Goal: Check status: Check status

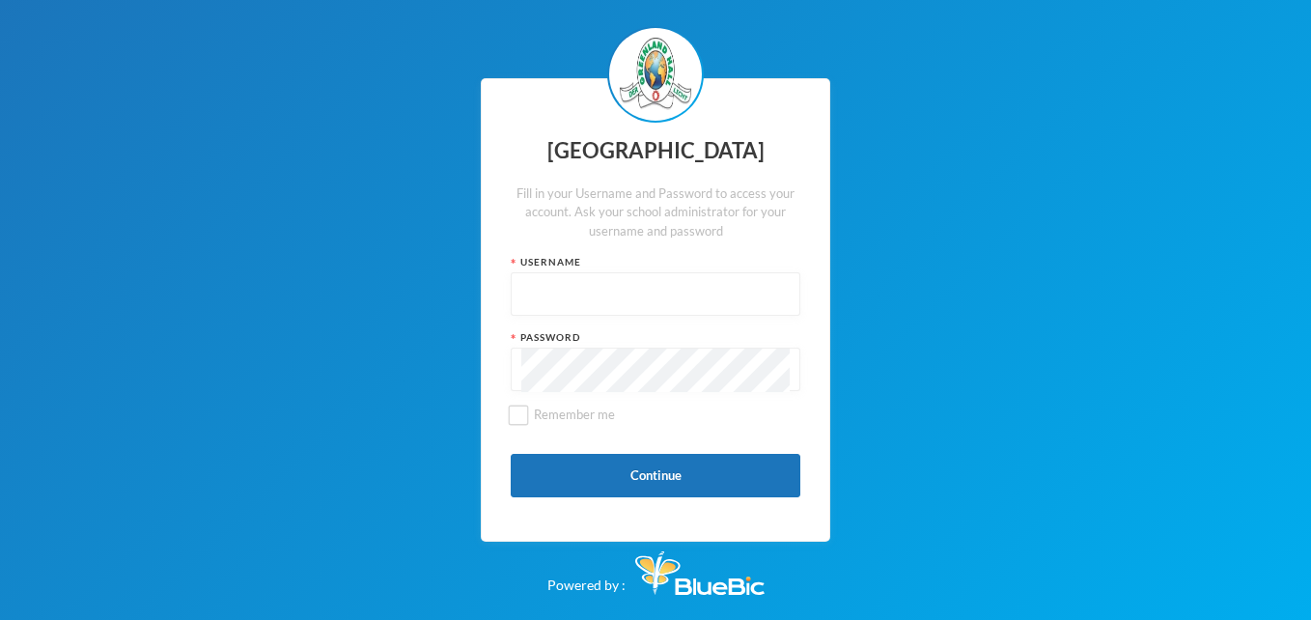
drag, startPoint x: 560, startPoint y: 304, endPoint x: 545, endPoint y: 296, distance: 16.4
click at [561, 304] on input "text" at bounding box center [655, 294] width 268 height 43
type input "glhc1946"
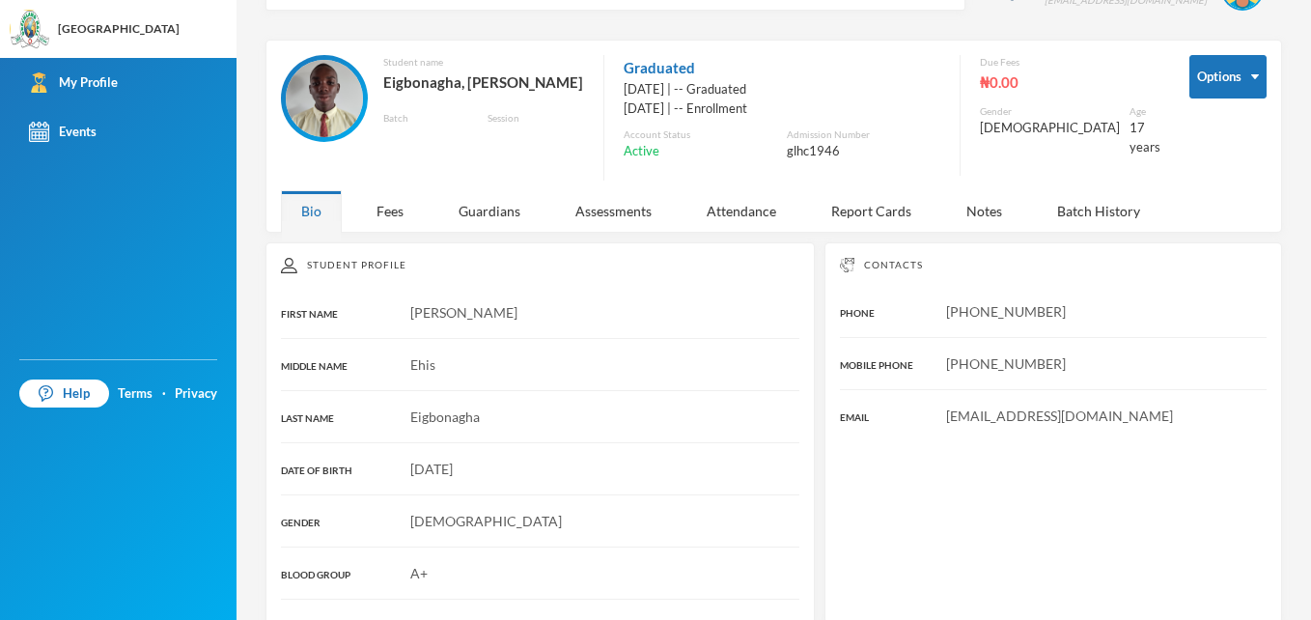
scroll to position [97, 0]
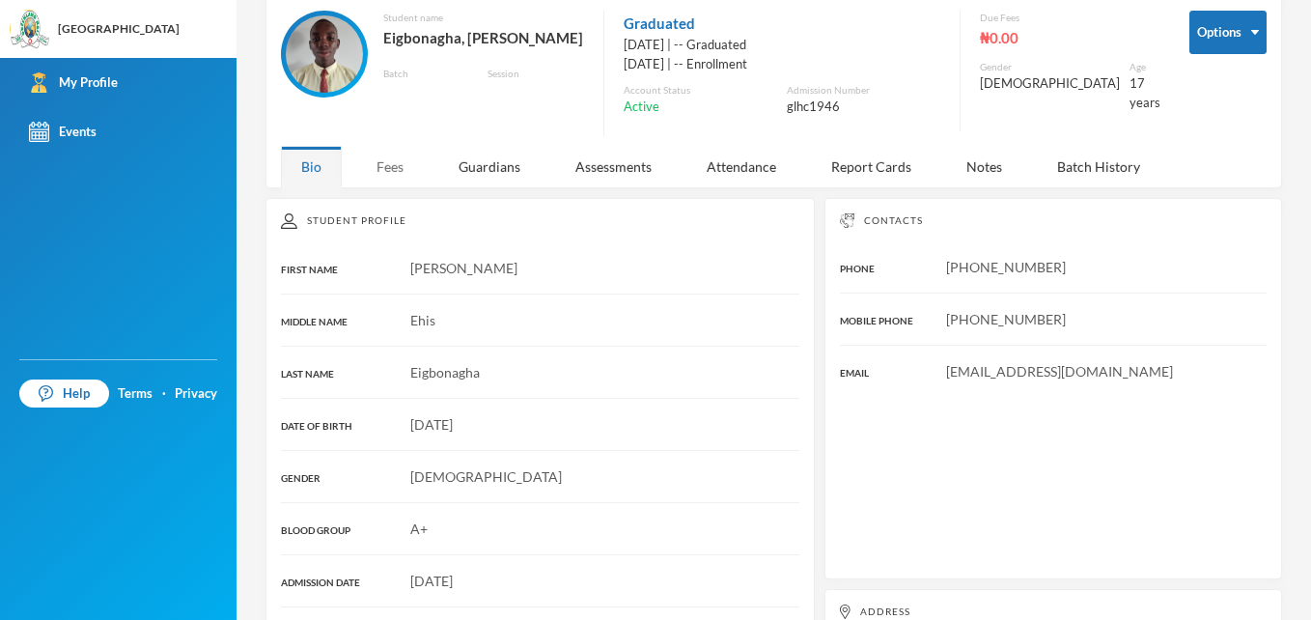
click at [383, 173] on div "Fees" at bounding box center [390, 166] width 68 height 41
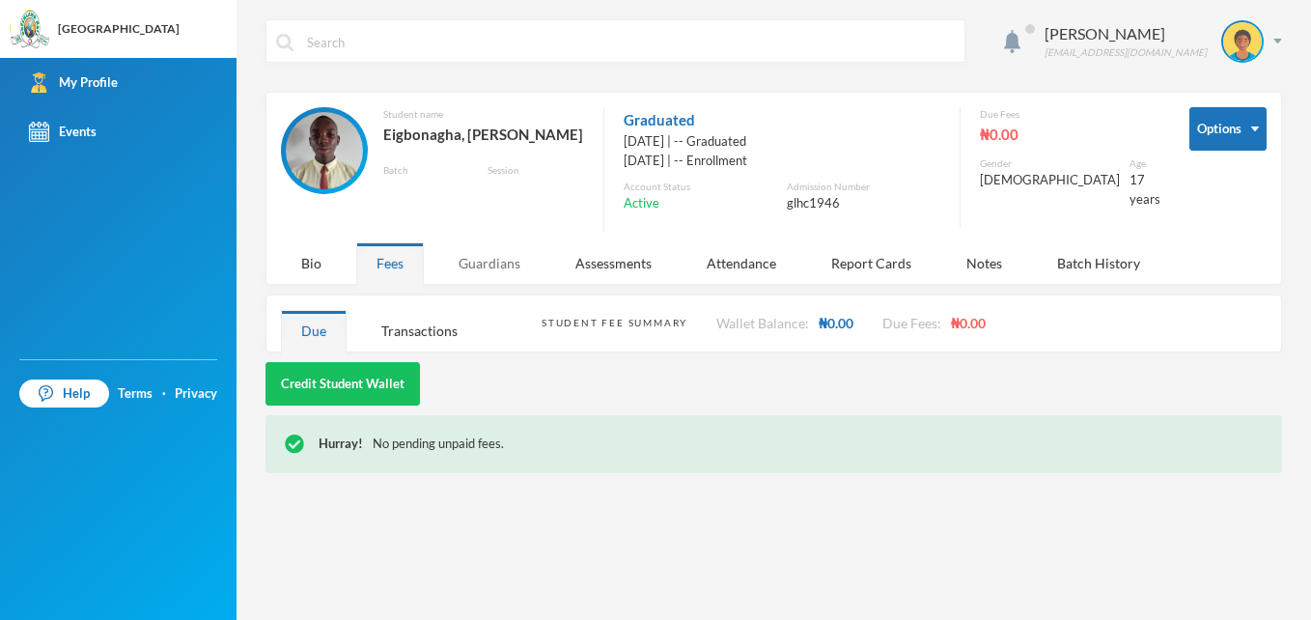
click at [472, 265] on div "Guardians" at bounding box center [489, 262] width 102 height 41
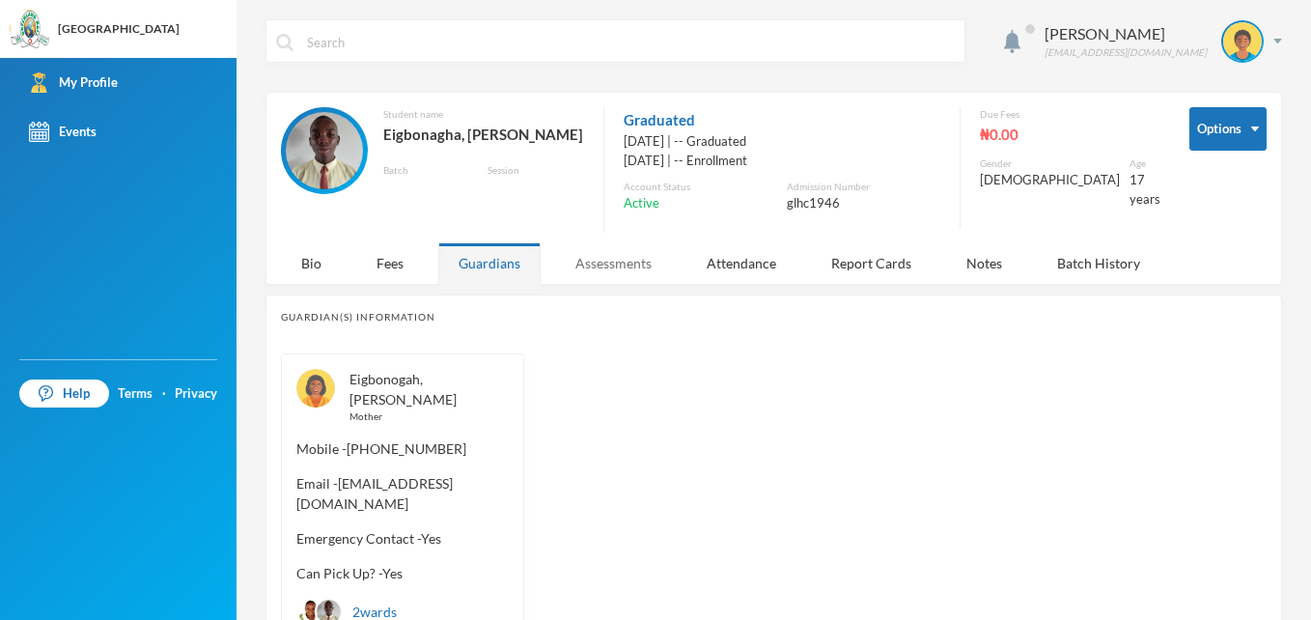
click at [608, 268] on div "Assessments" at bounding box center [613, 262] width 117 height 41
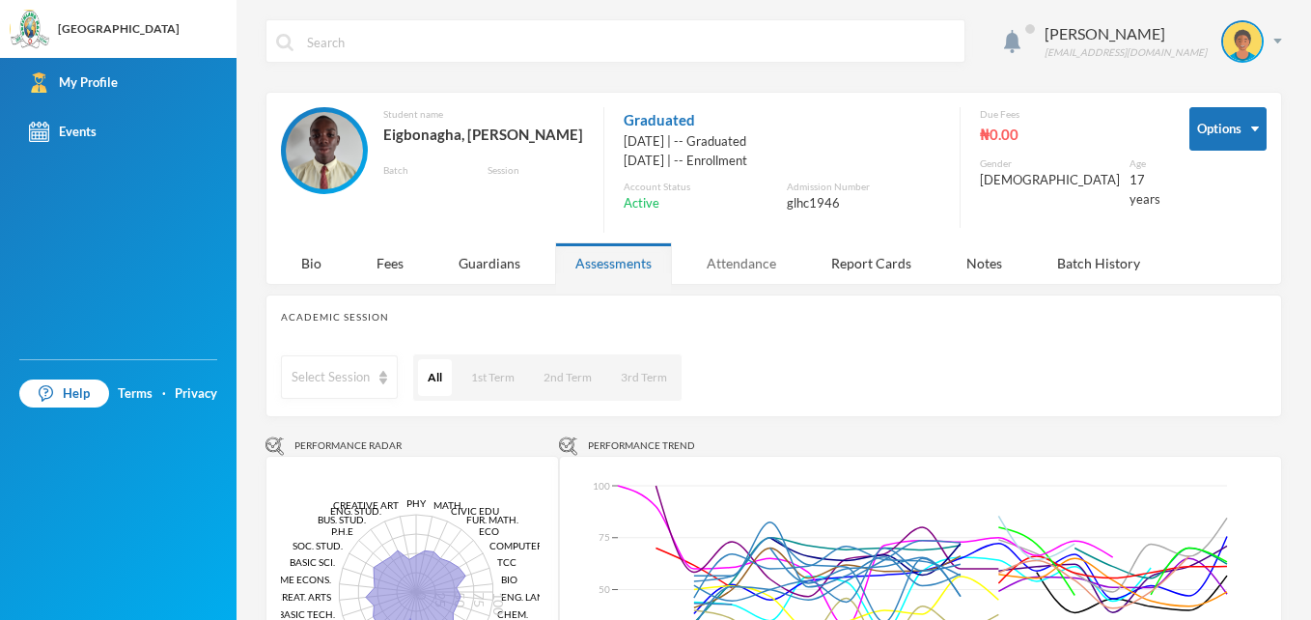
click at [711, 262] on div "Attendance" at bounding box center [741, 262] width 110 height 41
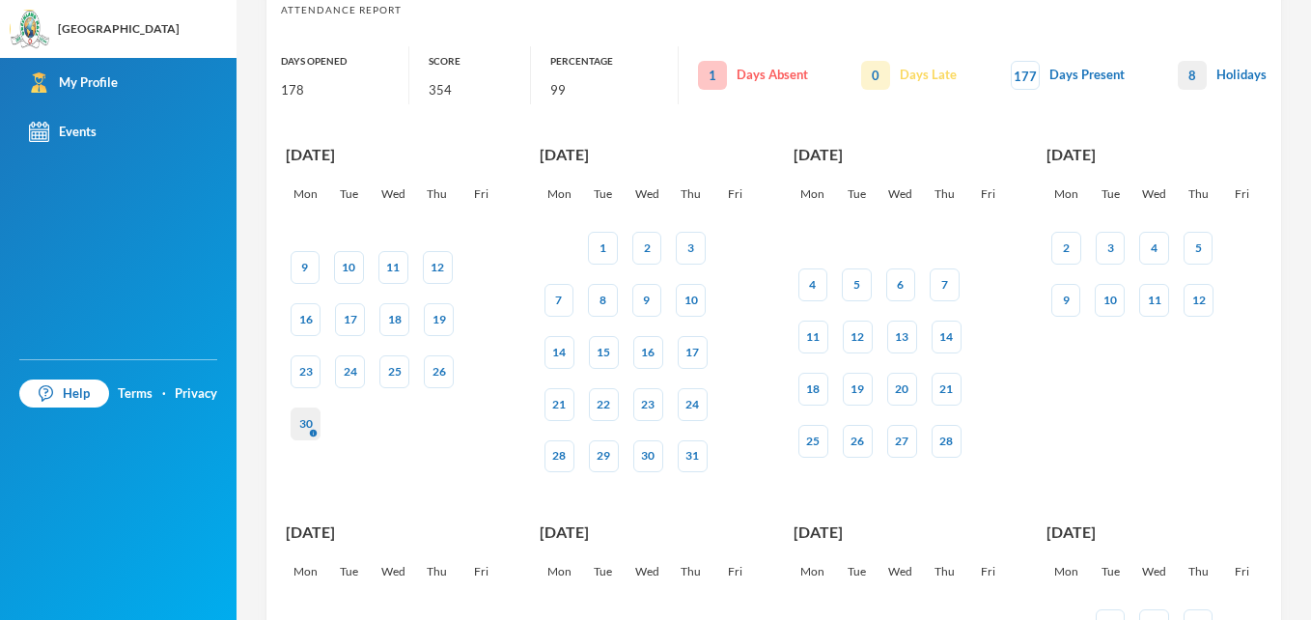
scroll to position [483, 0]
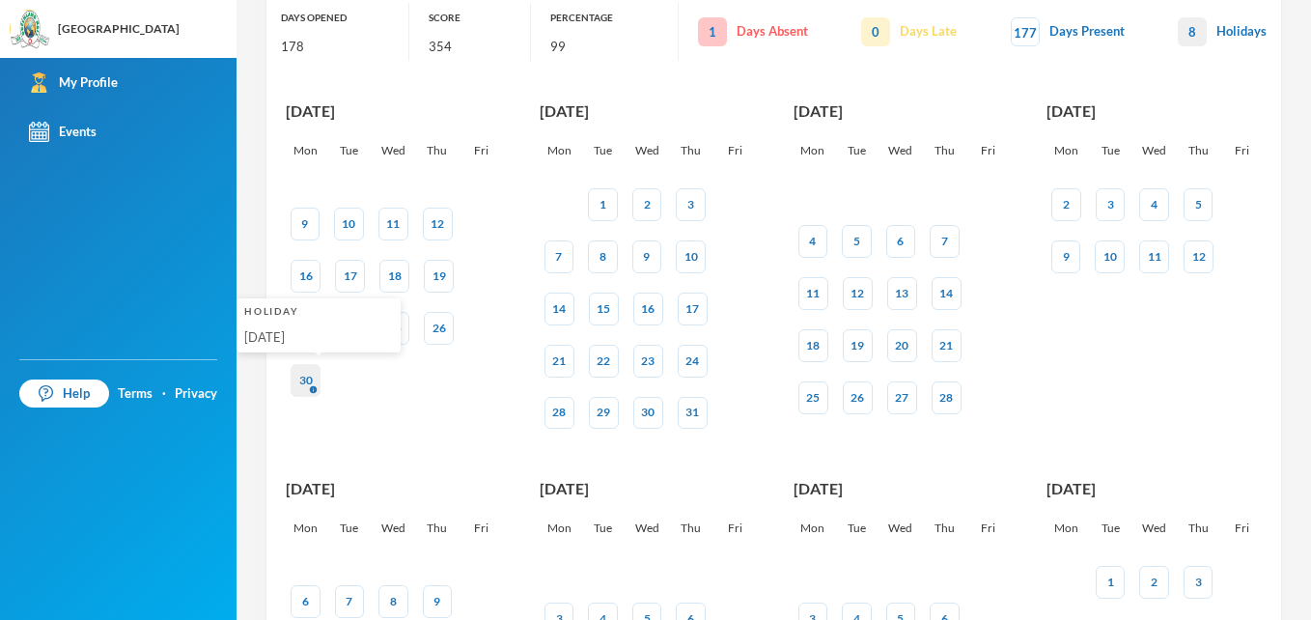
click at [318, 375] on div "30 Holiday [DATE]" at bounding box center [305, 380] width 30 height 33
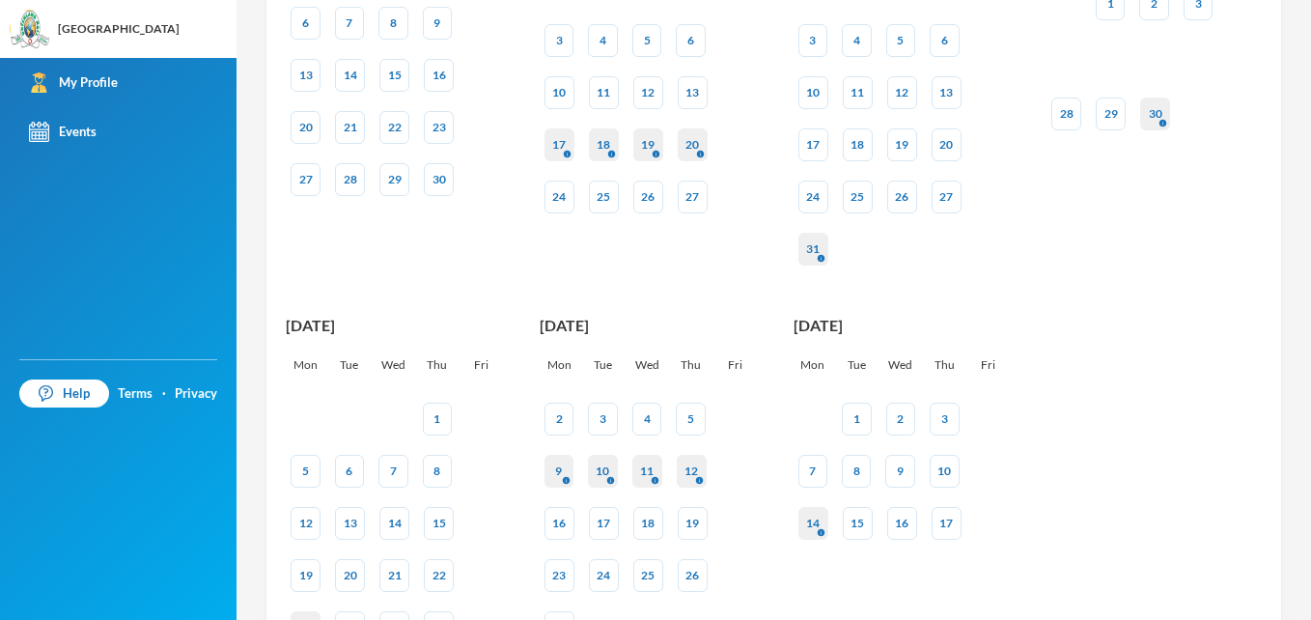
scroll to position [1062, 0]
click at [808, 251] on div "31 Holiday Public Holiday" at bounding box center [813, 247] width 14 height 17
click at [688, 150] on div "20 Holiday MID TERM HOLIDAY" at bounding box center [692, 143] width 14 height 17
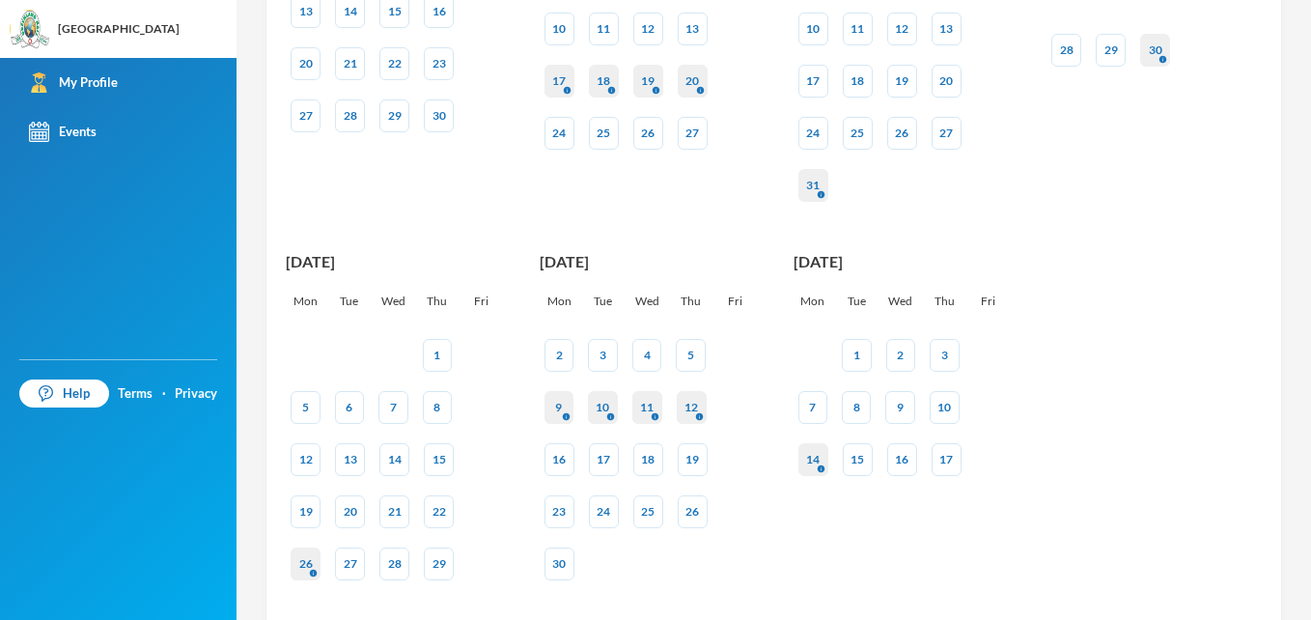
scroll to position [1173, 0]
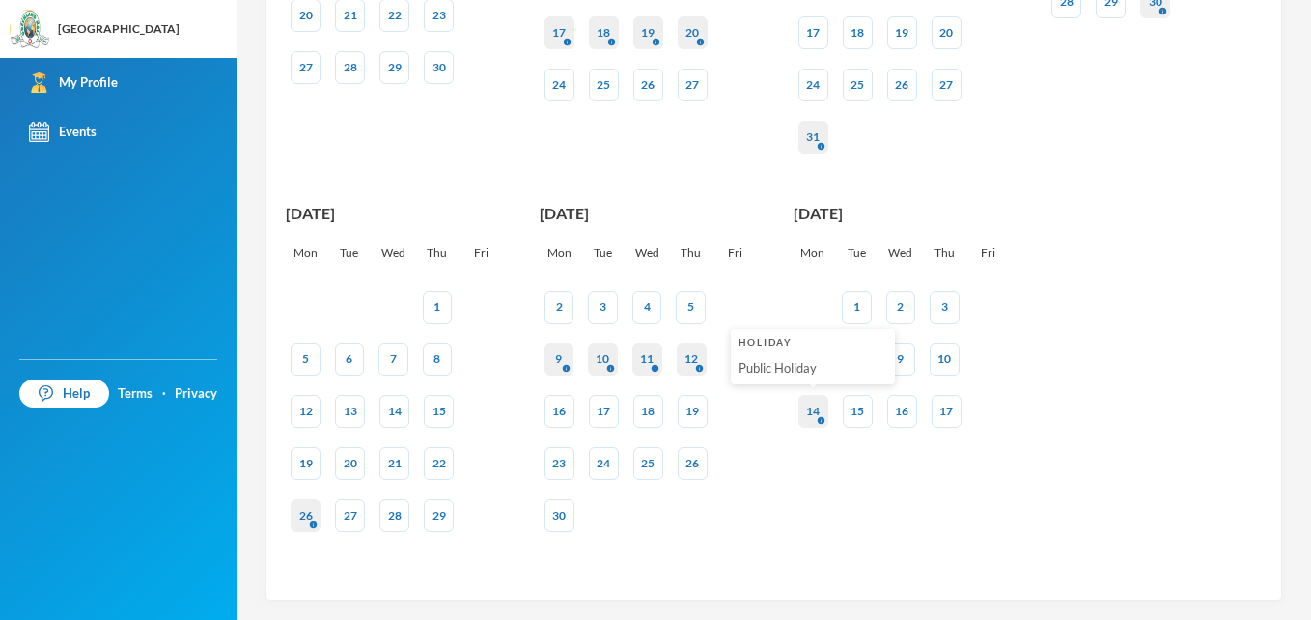
click at [808, 413] on div "14 Holiday Public Holiday" at bounding box center [813, 410] width 14 height 17
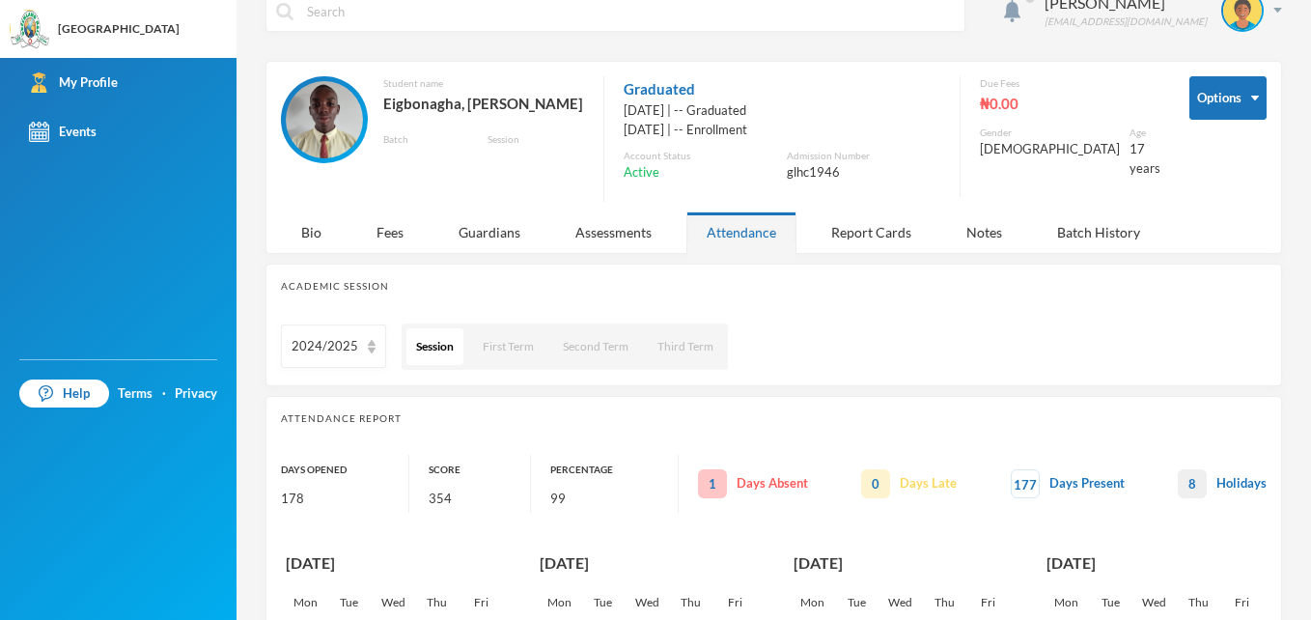
scroll to position [14, 0]
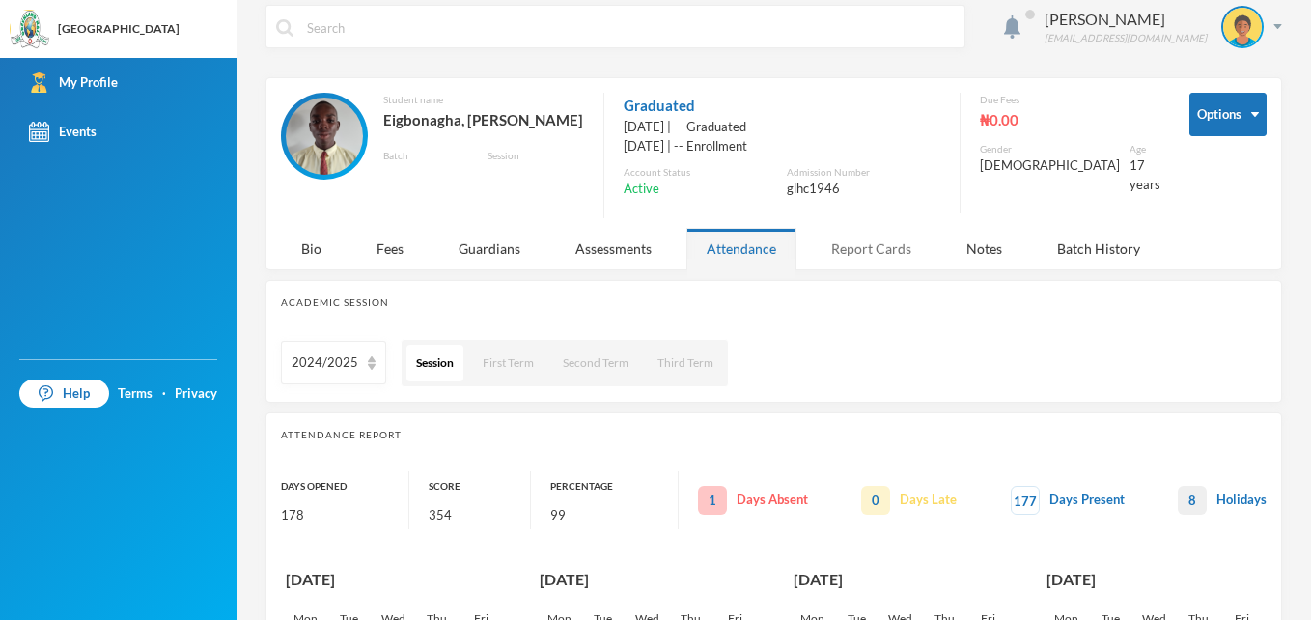
click at [851, 257] on div "Report Cards" at bounding box center [871, 248] width 121 height 41
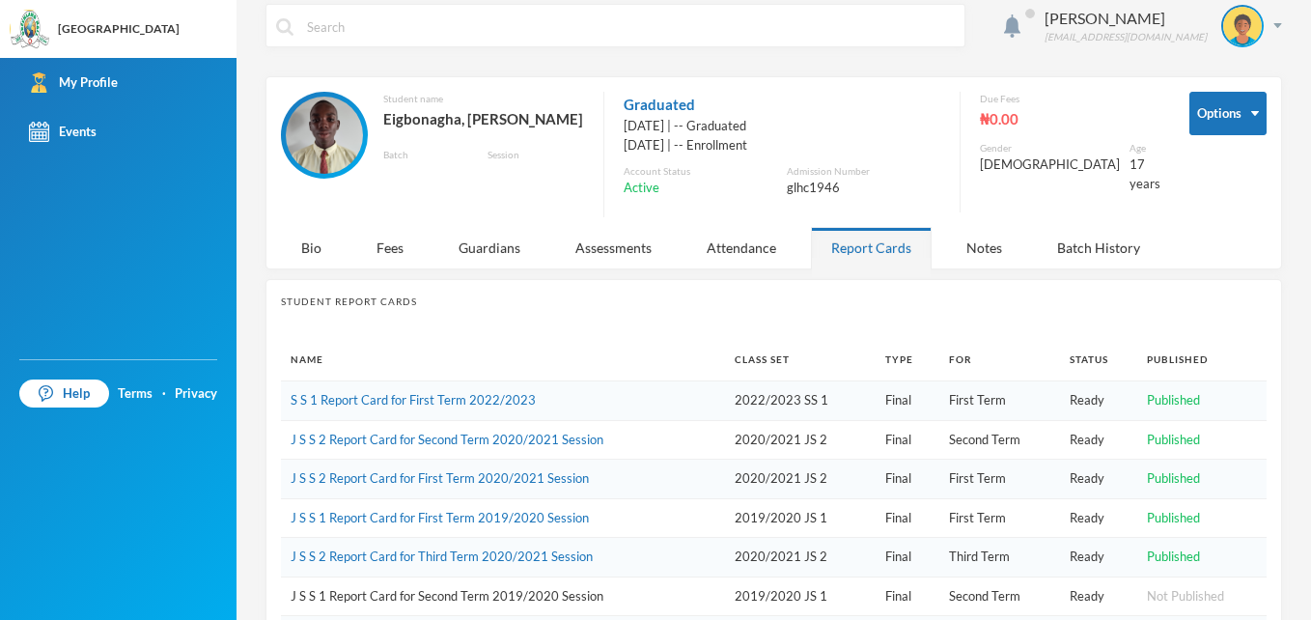
scroll to position [0, 0]
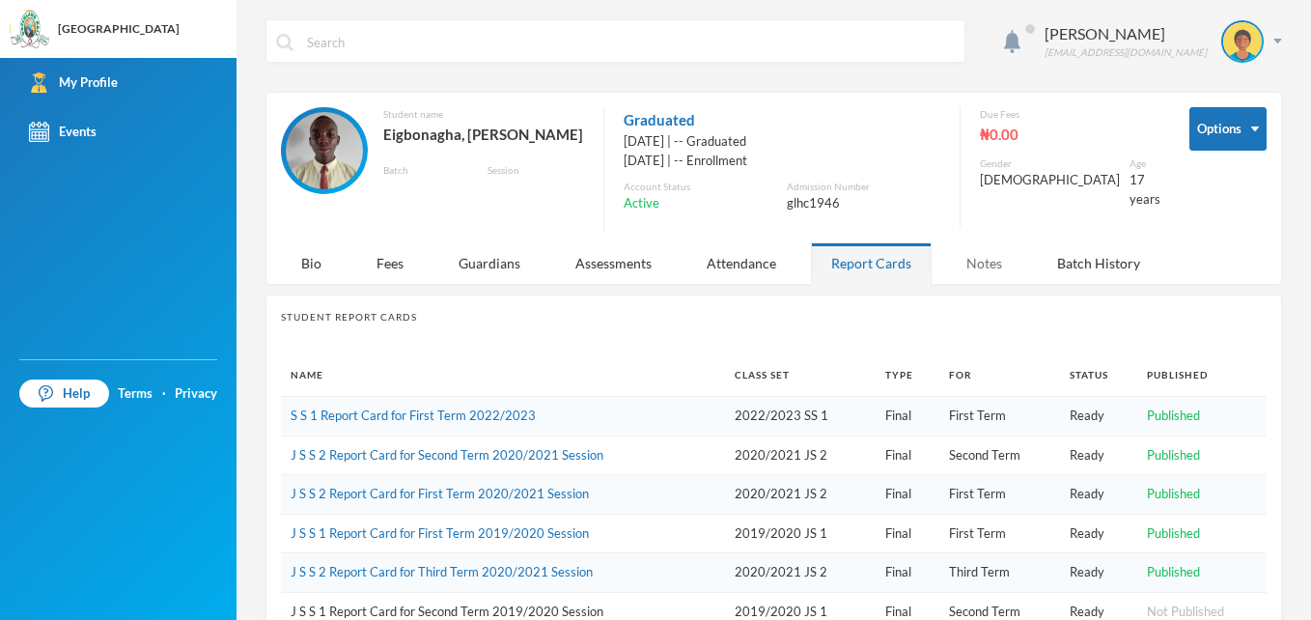
click at [979, 267] on div "Notes" at bounding box center [984, 262] width 76 height 41
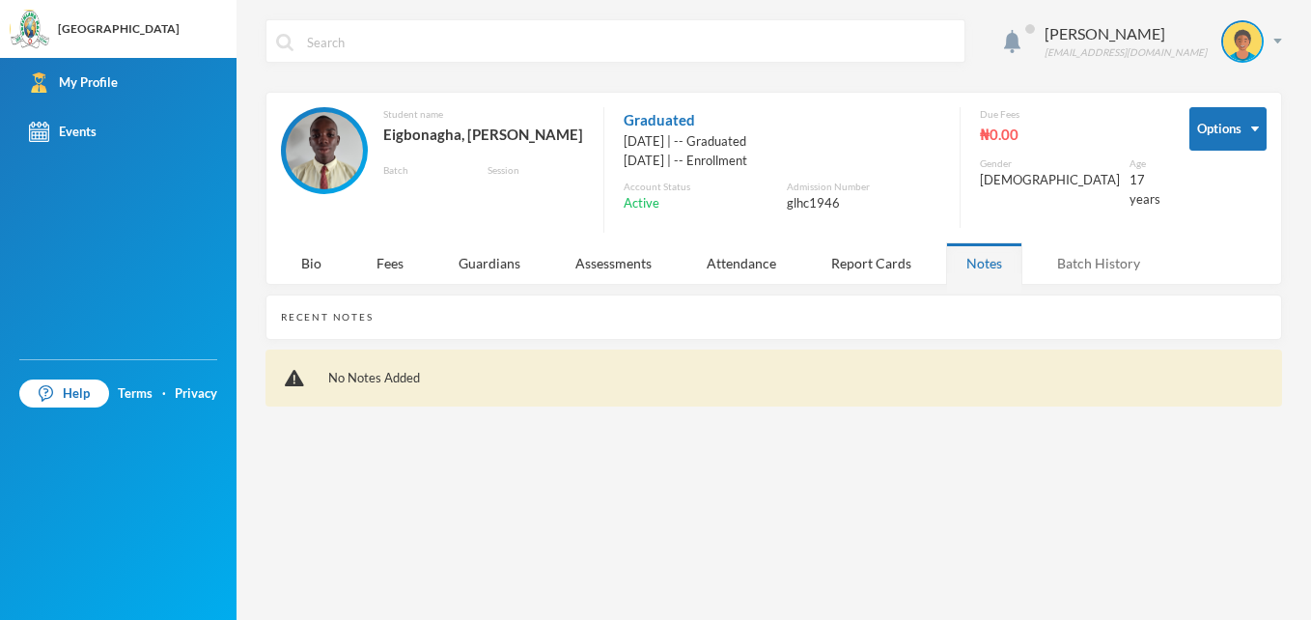
click at [1037, 261] on div "Batch History" at bounding box center [1099, 262] width 124 height 41
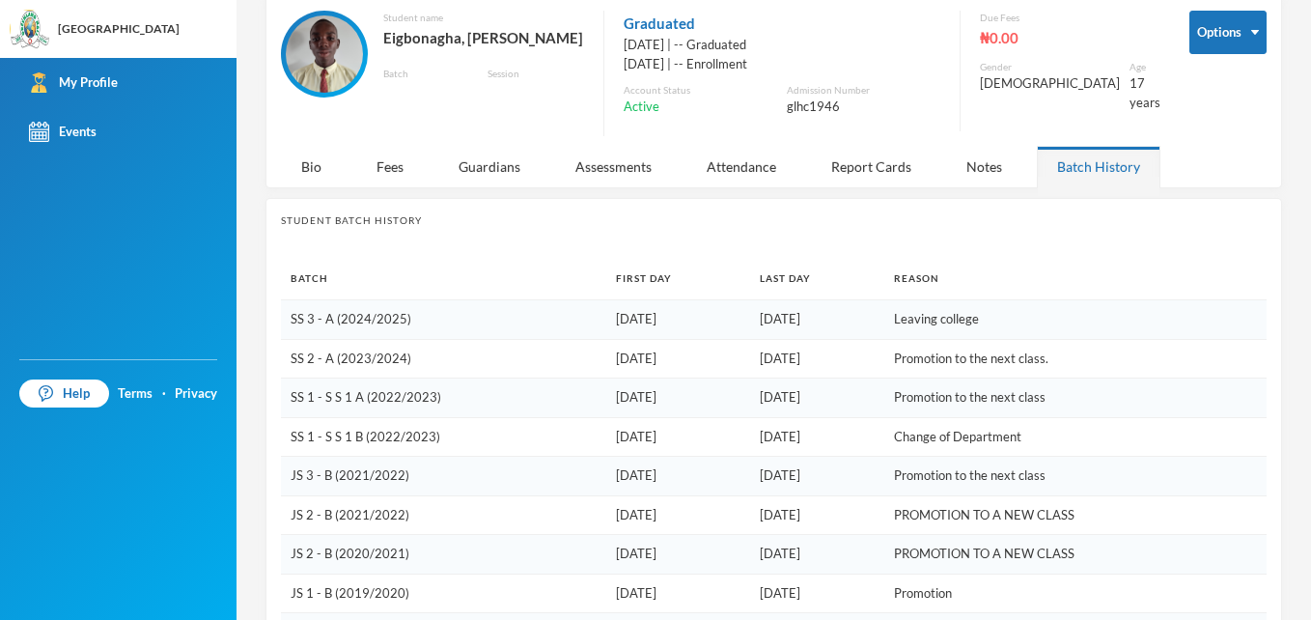
scroll to position [163, 0]
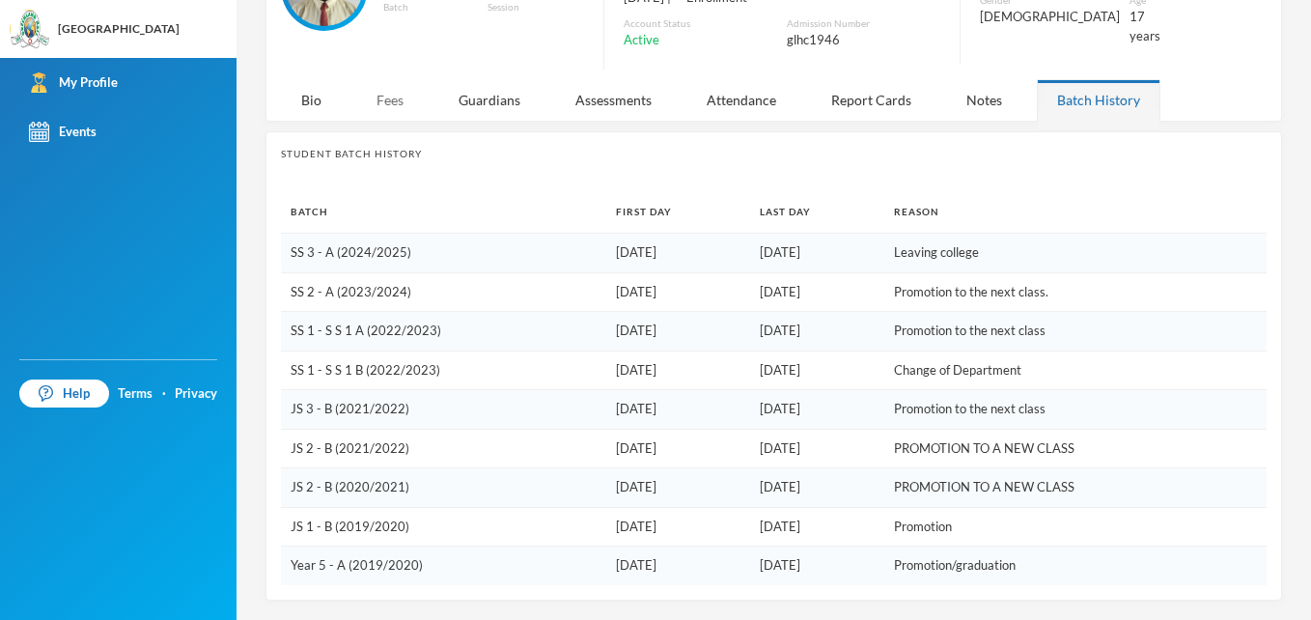
click at [395, 91] on div "Fees" at bounding box center [390, 99] width 68 height 41
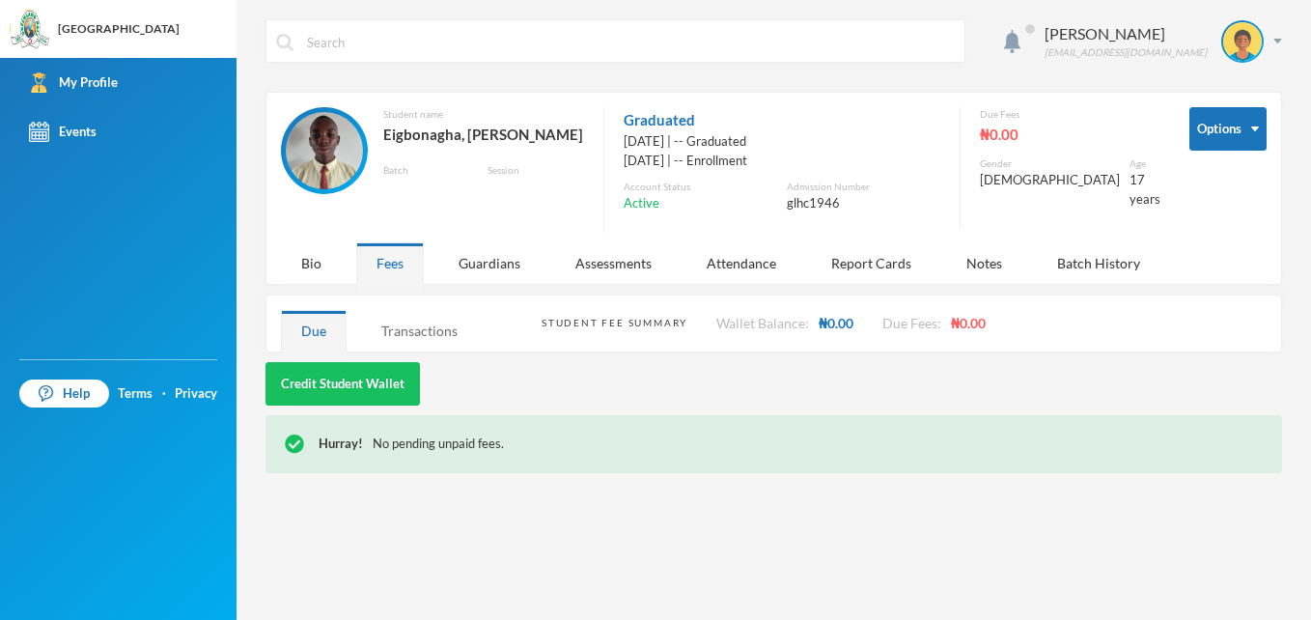
click at [456, 325] on div "Transactions" at bounding box center [419, 330] width 117 height 41
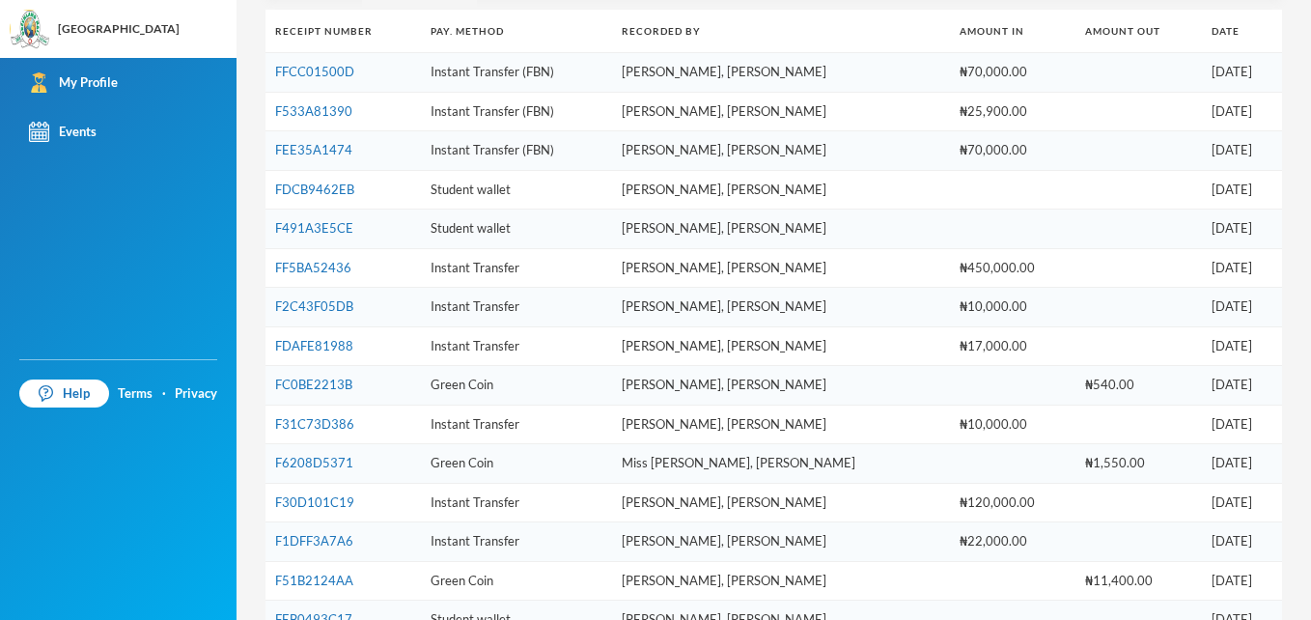
scroll to position [386, 0]
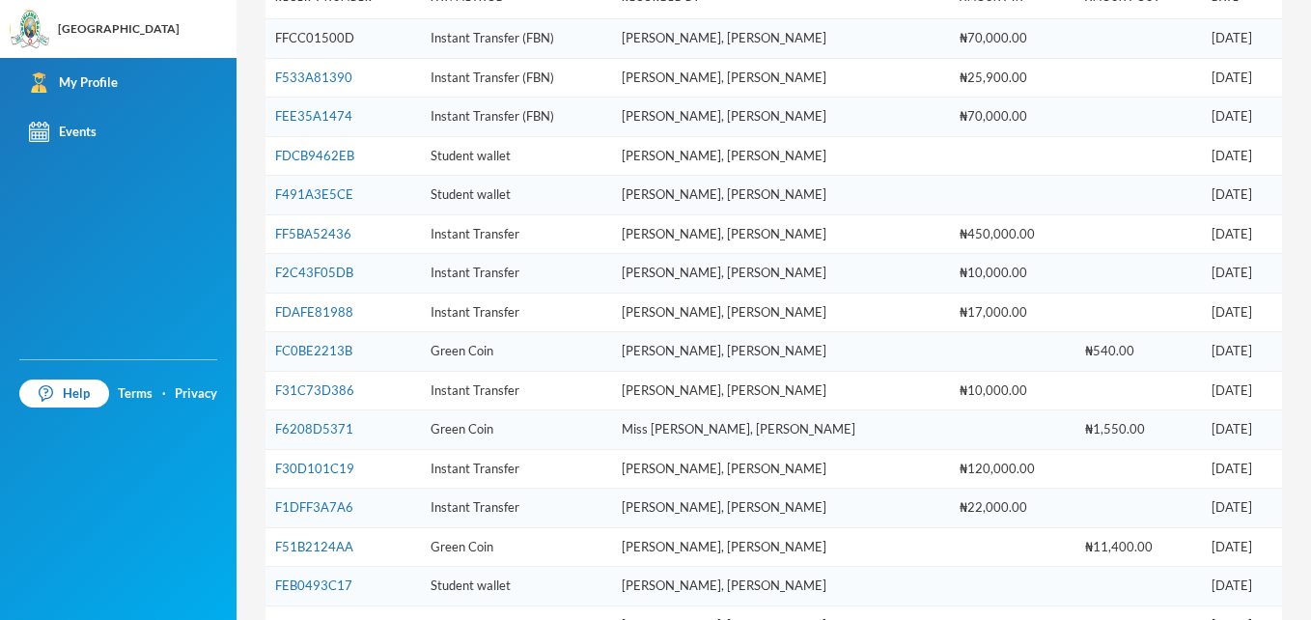
click at [346, 36] on link "FFCC01500D" at bounding box center [314, 37] width 79 height 15
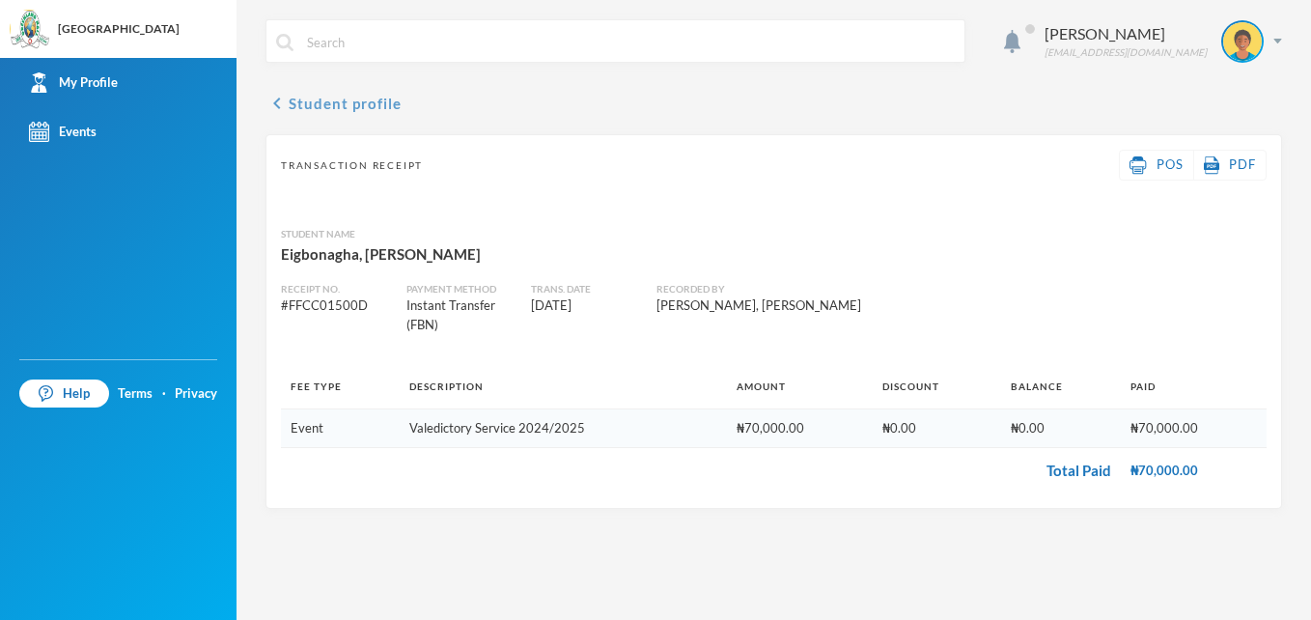
click at [279, 103] on icon "chevron_left" at bounding box center [276, 103] width 23 height 23
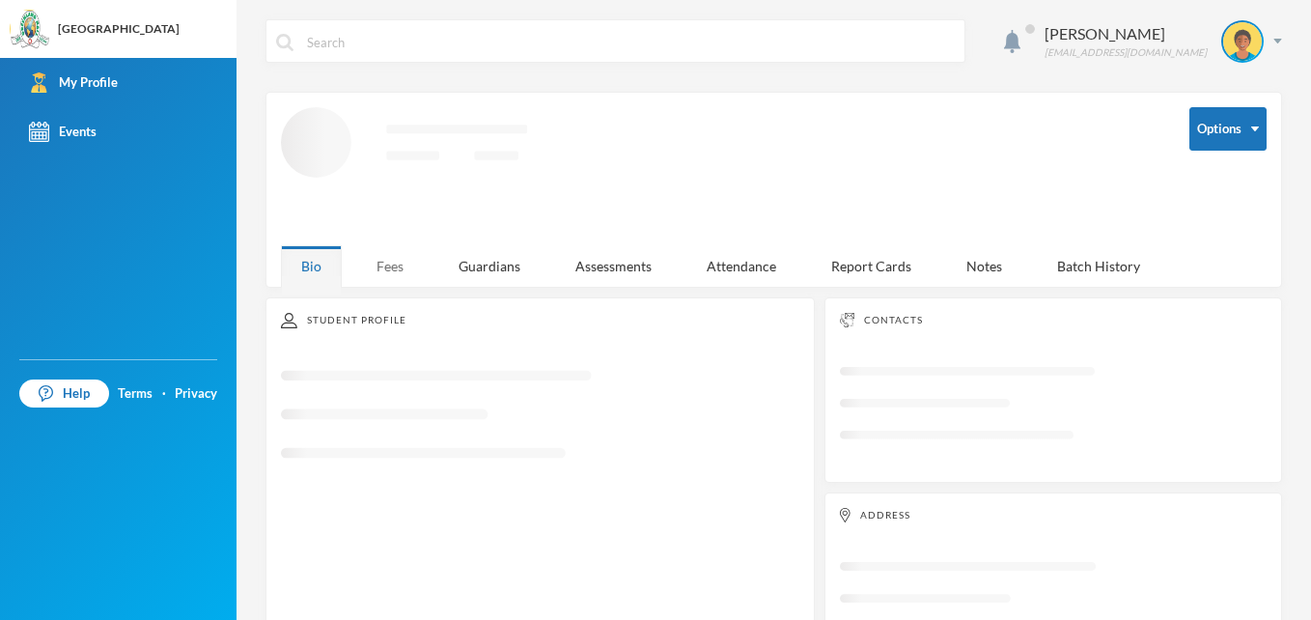
click at [408, 262] on div "Fees" at bounding box center [390, 265] width 68 height 41
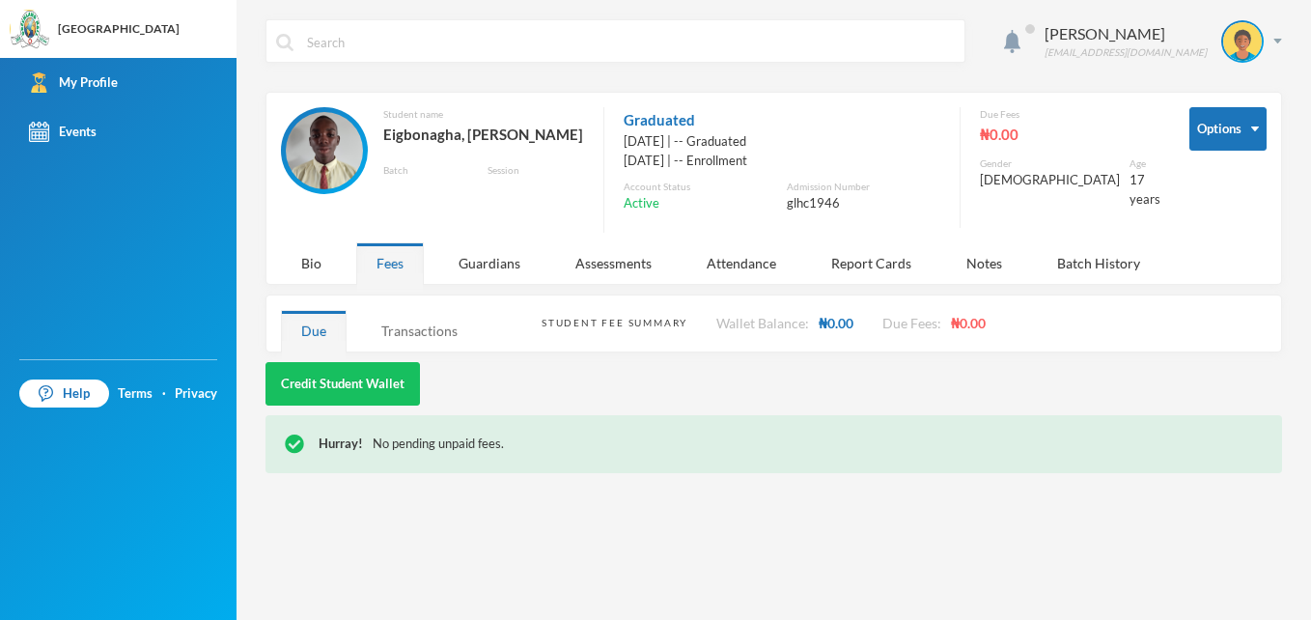
click at [442, 341] on div "Transactions" at bounding box center [419, 330] width 117 height 41
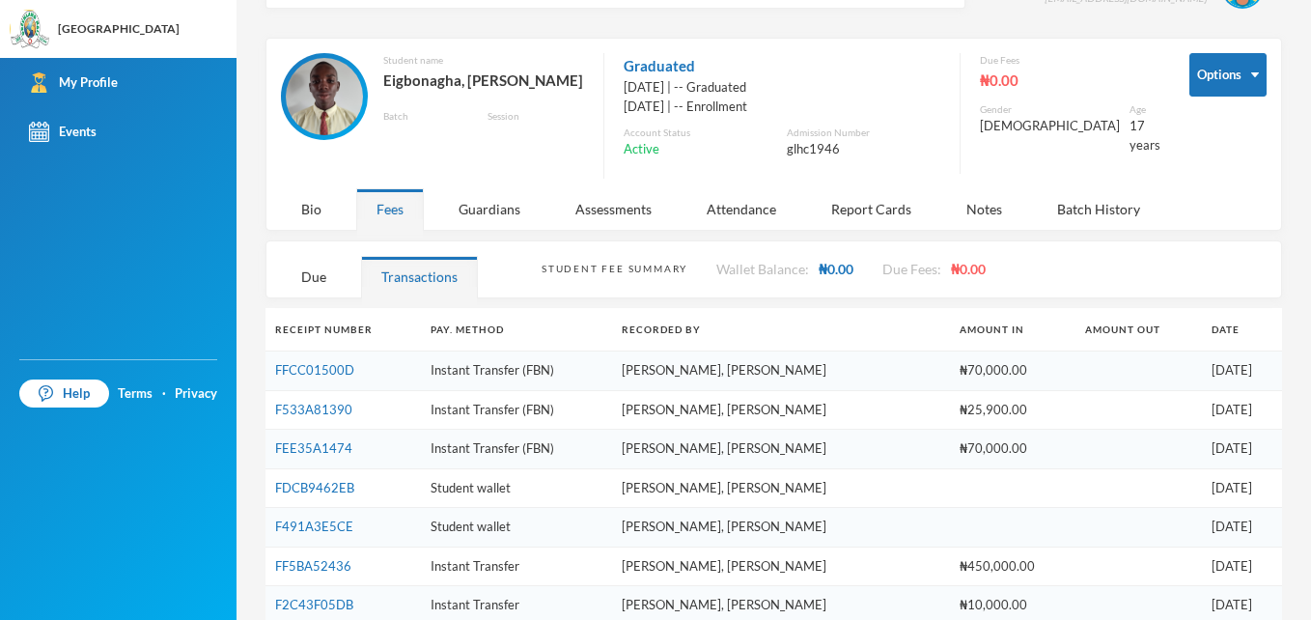
scroll to position [97, 0]
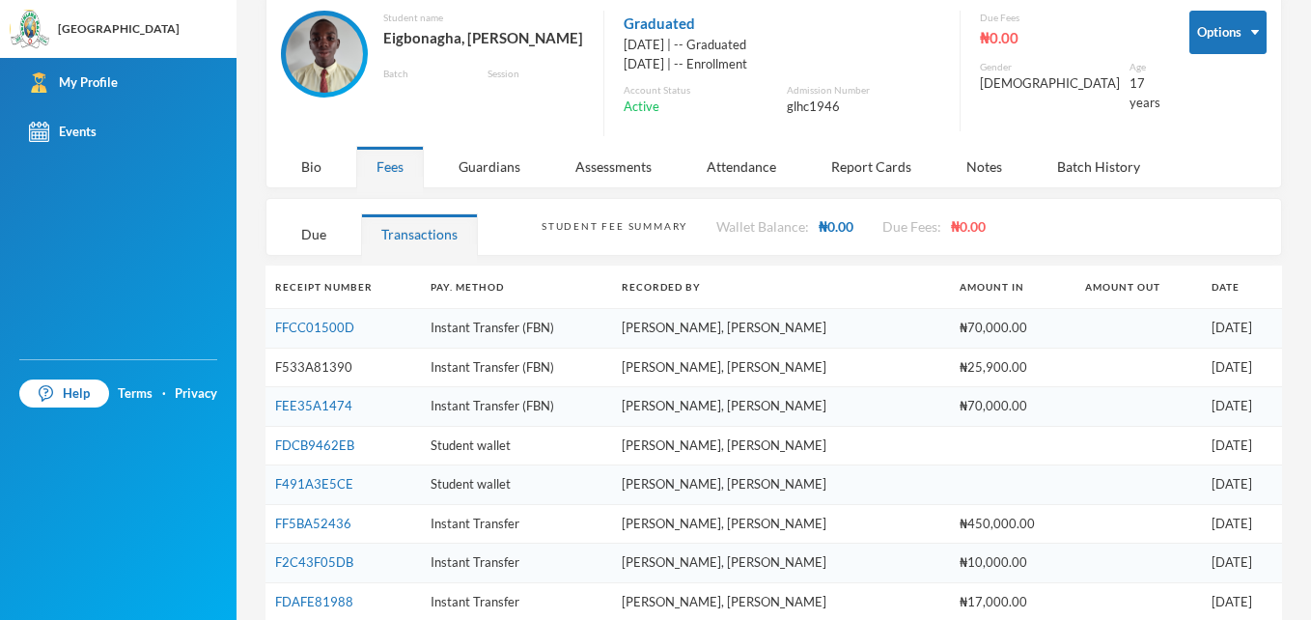
click at [316, 372] on link "F533A81390" at bounding box center [313, 366] width 77 height 15
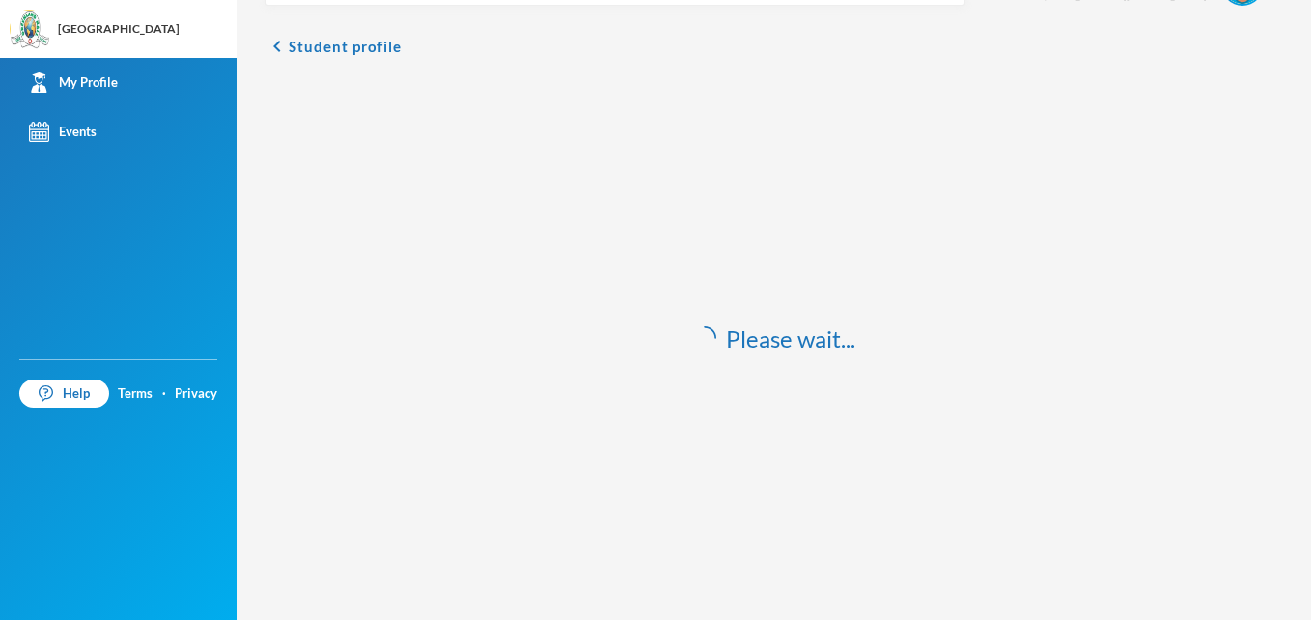
scroll to position [65, 0]
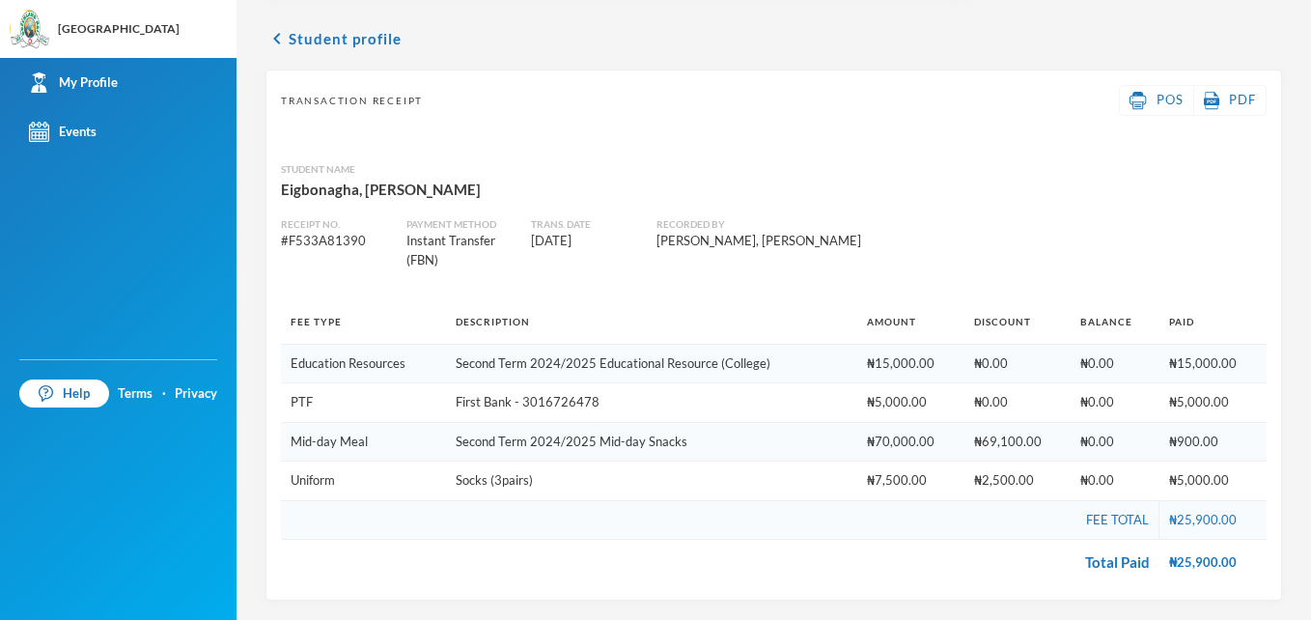
click at [346, 245] on div "# F533A81390" at bounding box center [336, 241] width 111 height 19
drag, startPoint x: 335, startPoint y: 175, endPoint x: 327, endPoint y: 152, distance: 23.5
click at [327, 152] on div "Student Name [GEOGRAPHIC_DATA], [PERSON_NAME]" at bounding box center [773, 174] width 985 height 55
drag, startPoint x: 327, startPoint y: 152, endPoint x: 281, endPoint y: 38, distance: 123.8
click at [281, 38] on icon "chevron_left" at bounding box center [276, 38] width 23 height 23
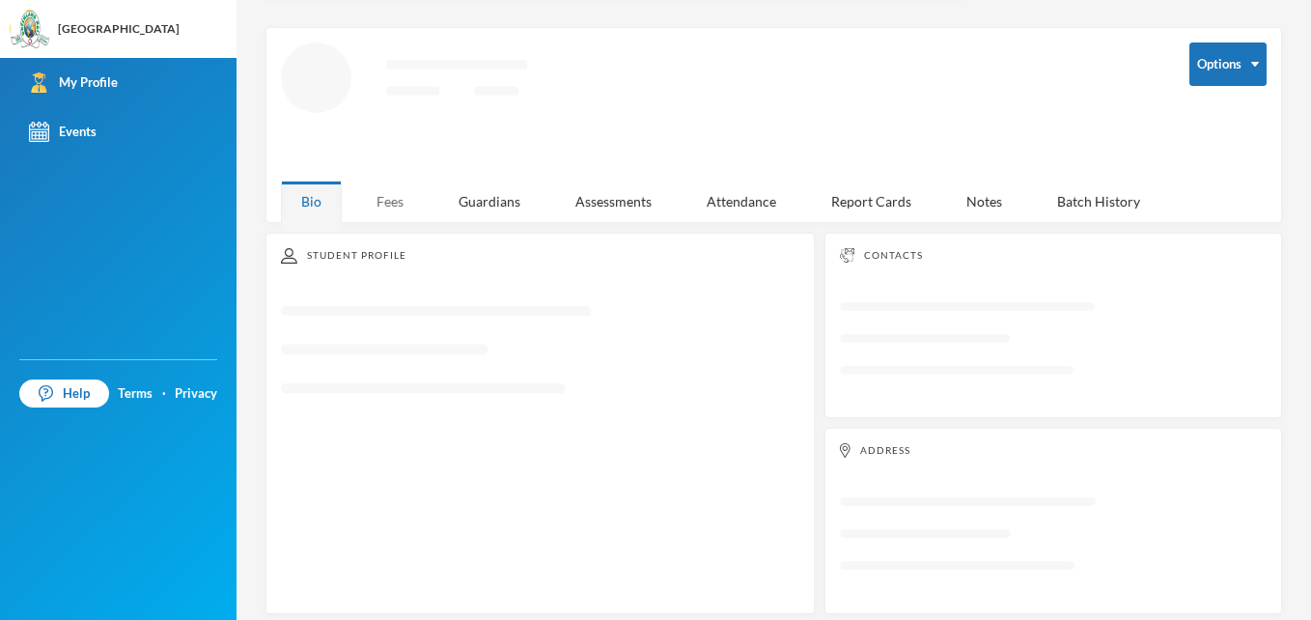
click at [381, 205] on div "Fees" at bounding box center [390, 200] width 68 height 41
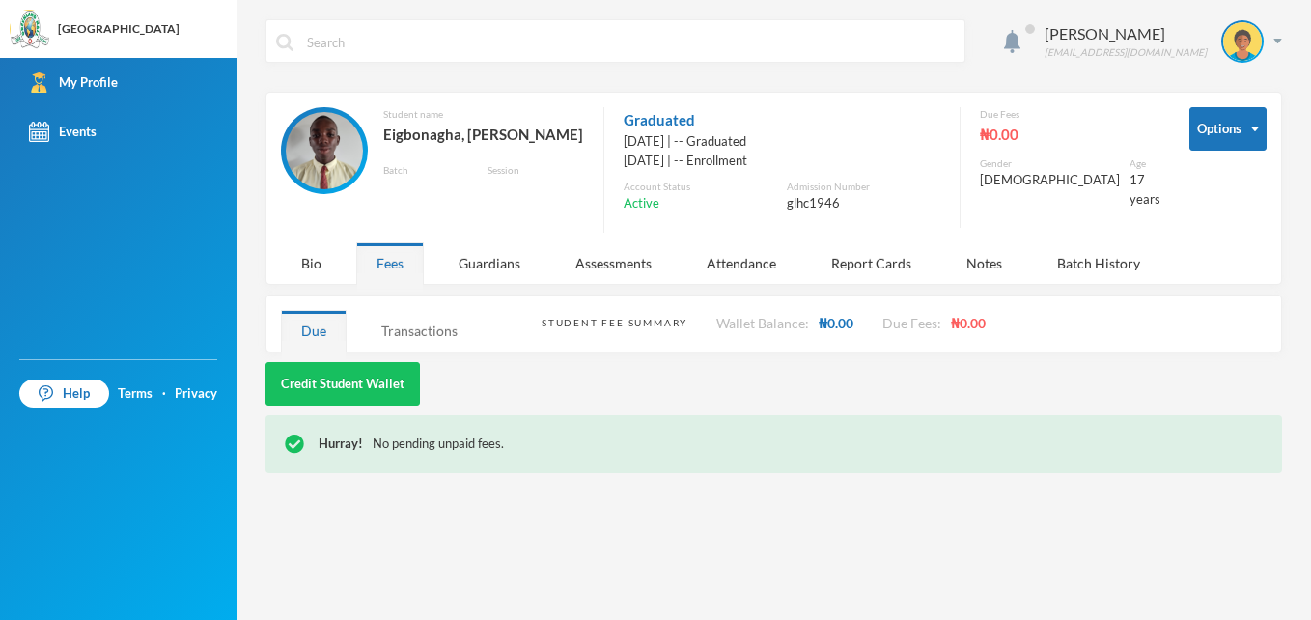
click at [431, 332] on div "Transactions" at bounding box center [419, 330] width 117 height 41
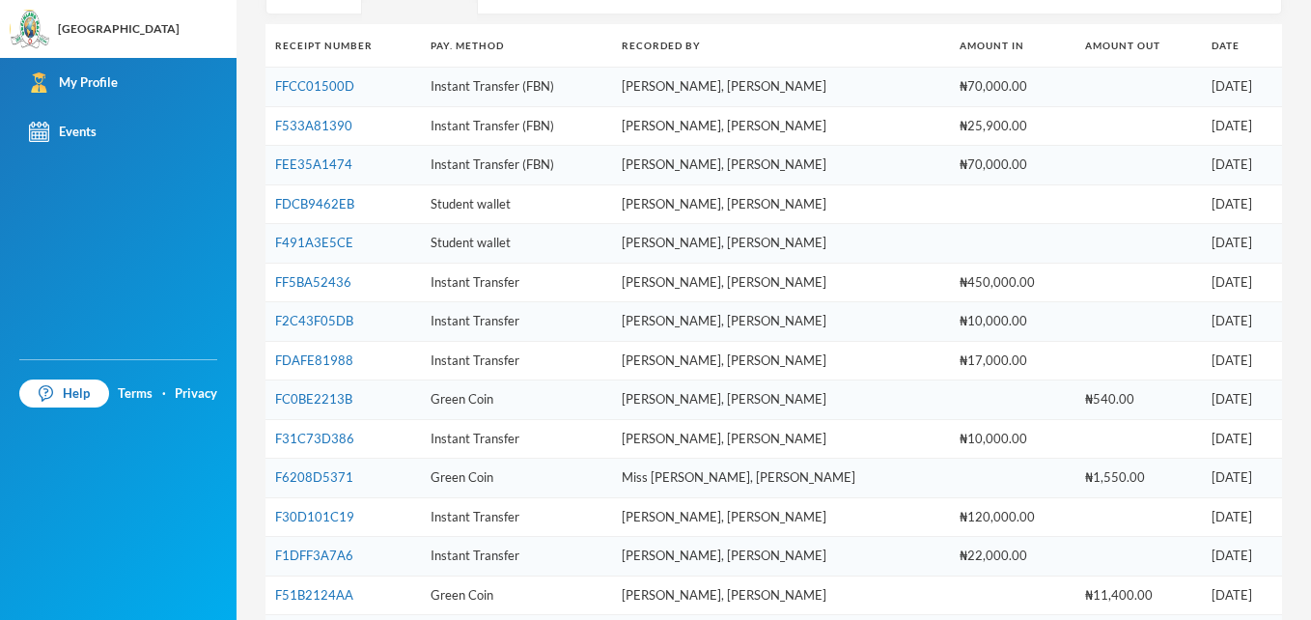
scroll to position [386, 0]
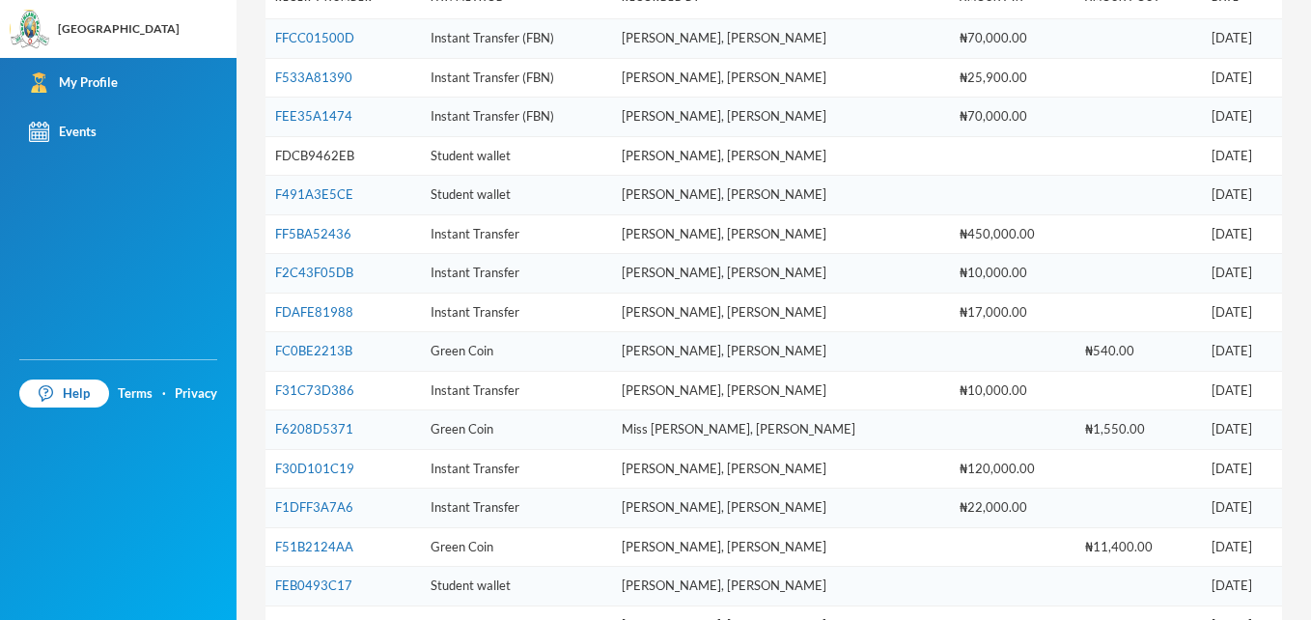
click at [339, 156] on link "FDCB9462EB" at bounding box center [314, 155] width 79 height 15
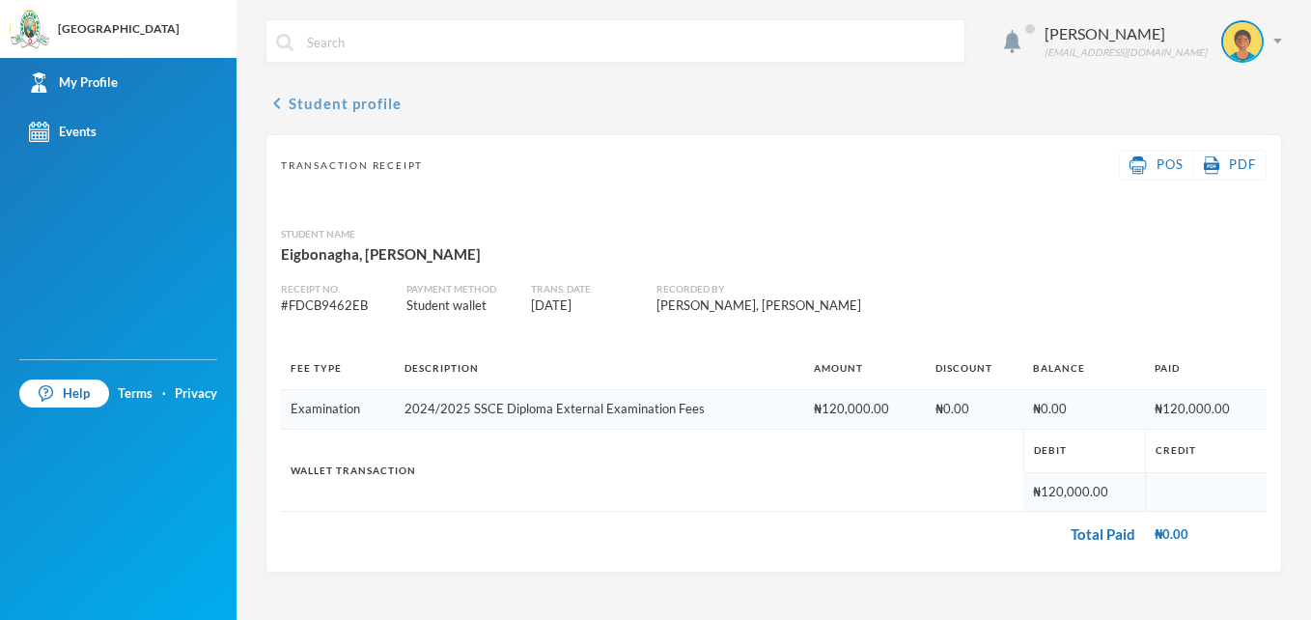
click at [276, 108] on icon "chevron_left" at bounding box center [276, 103] width 23 height 23
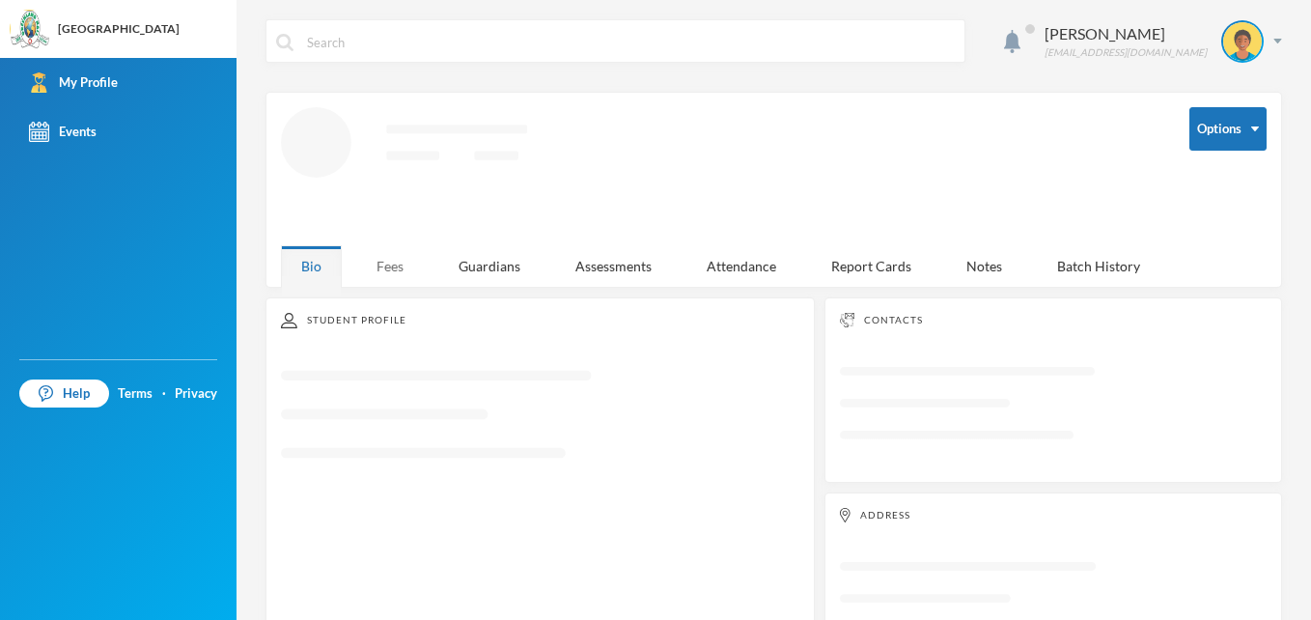
drag, startPoint x: 370, startPoint y: 260, endPoint x: 381, endPoint y: 261, distance: 11.6
click at [379, 261] on div "Fees" at bounding box center [390, 265] width 68 height 41
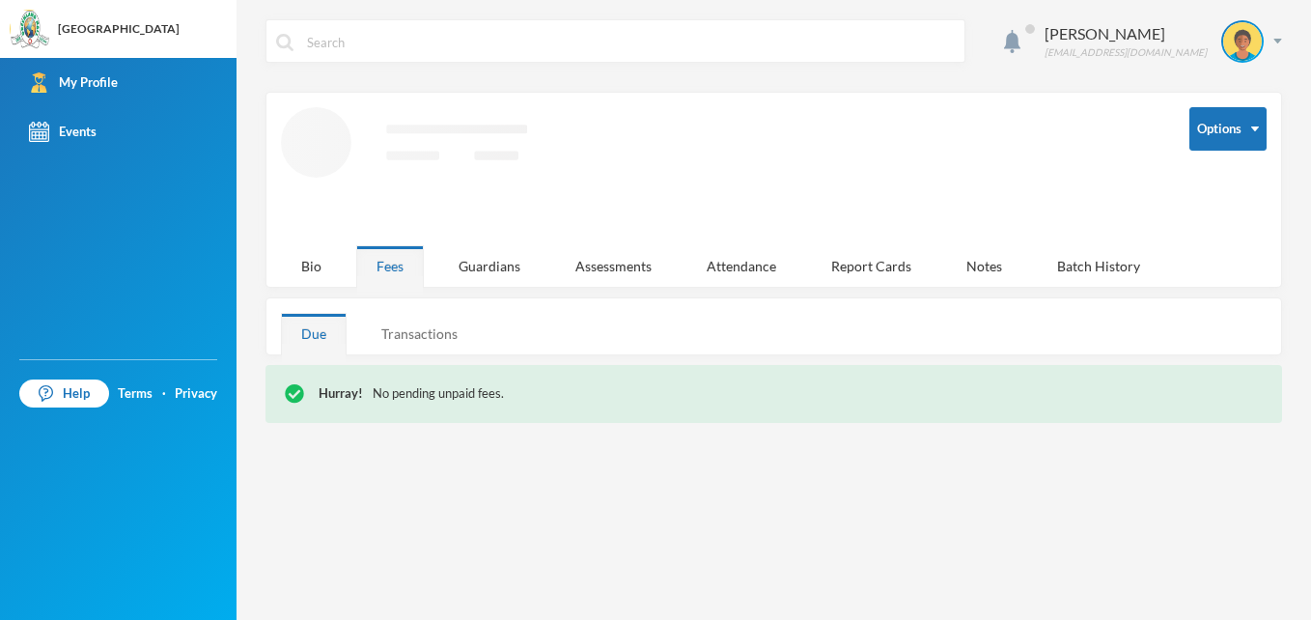
click at [435, 342] on div "Transactions" at bounding box center [419, 333] width 117 height 41
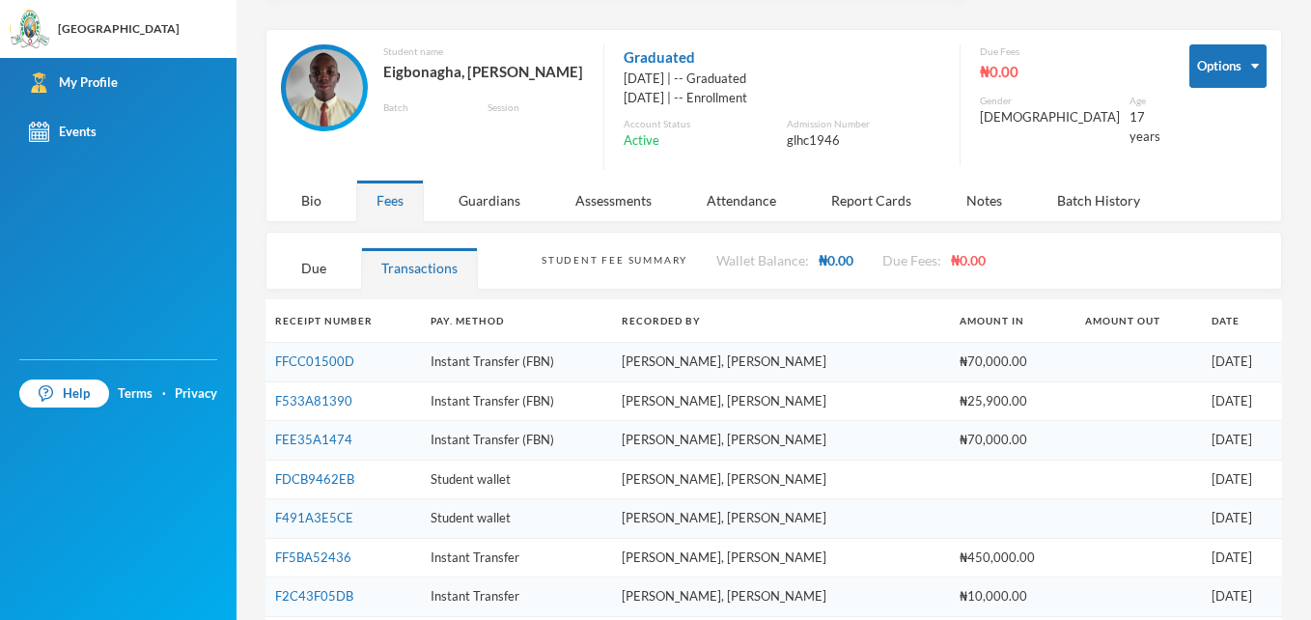
scroll to position [97, 0]
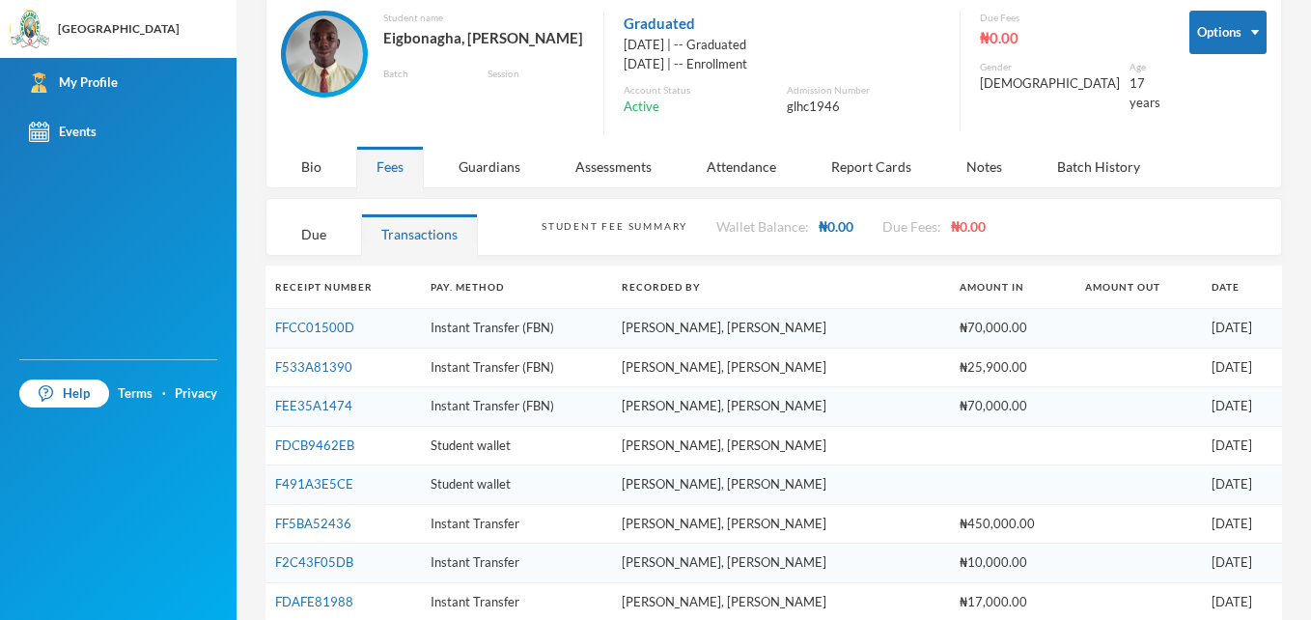
click at [499, 481] on td "Student wallet" at bounding box center [516, 485] width 191 height 40
click at [328, 477] on link "F491A3E5CE" at bounding box center [314, 483] width 78 height 15
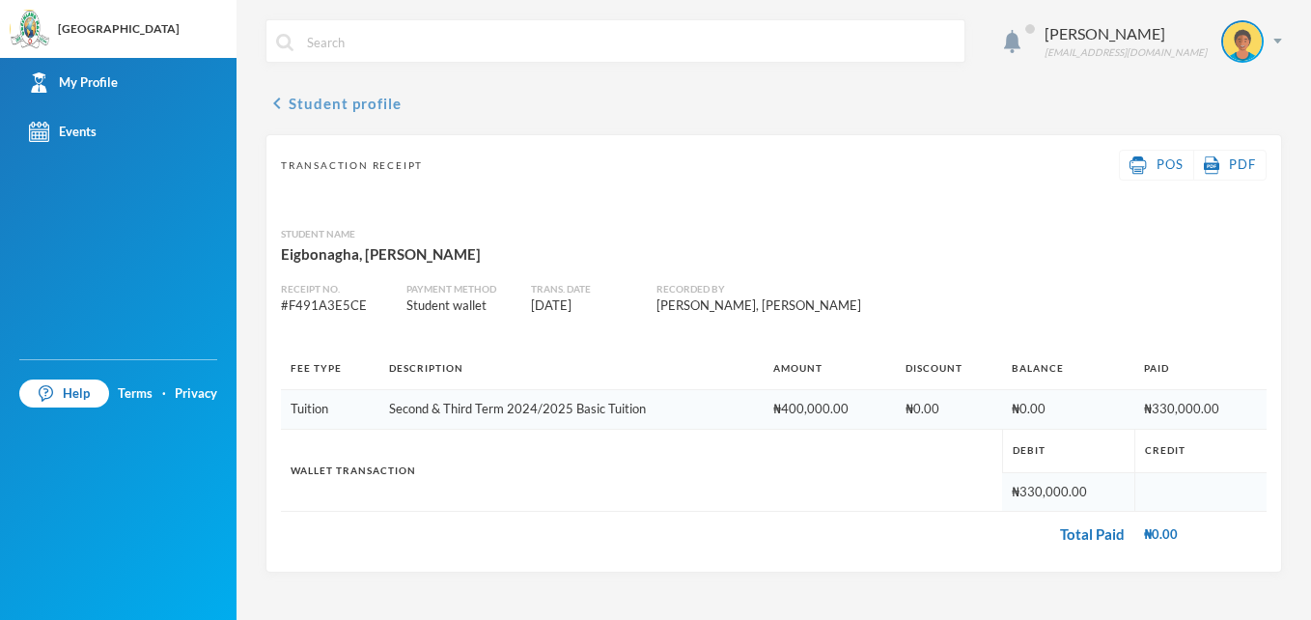
click at [282, 105] on icon "chevron_left" at bounding box center [276, 103] width 23 height 23
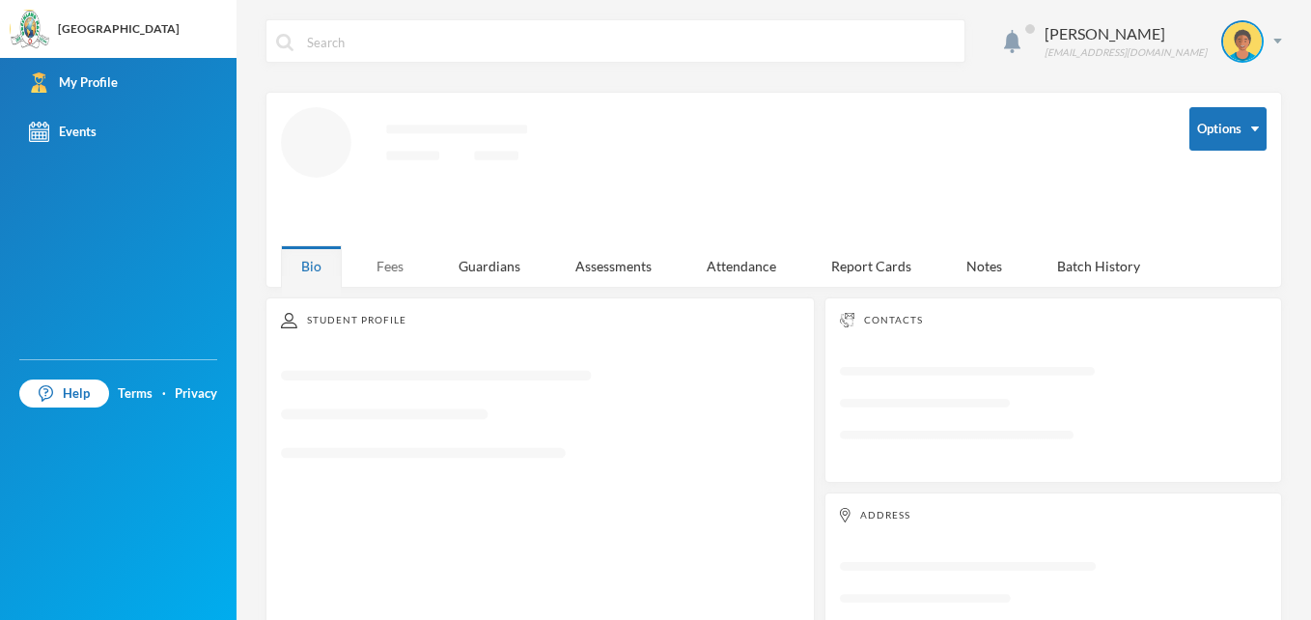
click at [396, 257] on div "Fees" at bounding box center [390, 265] width 68 height 41
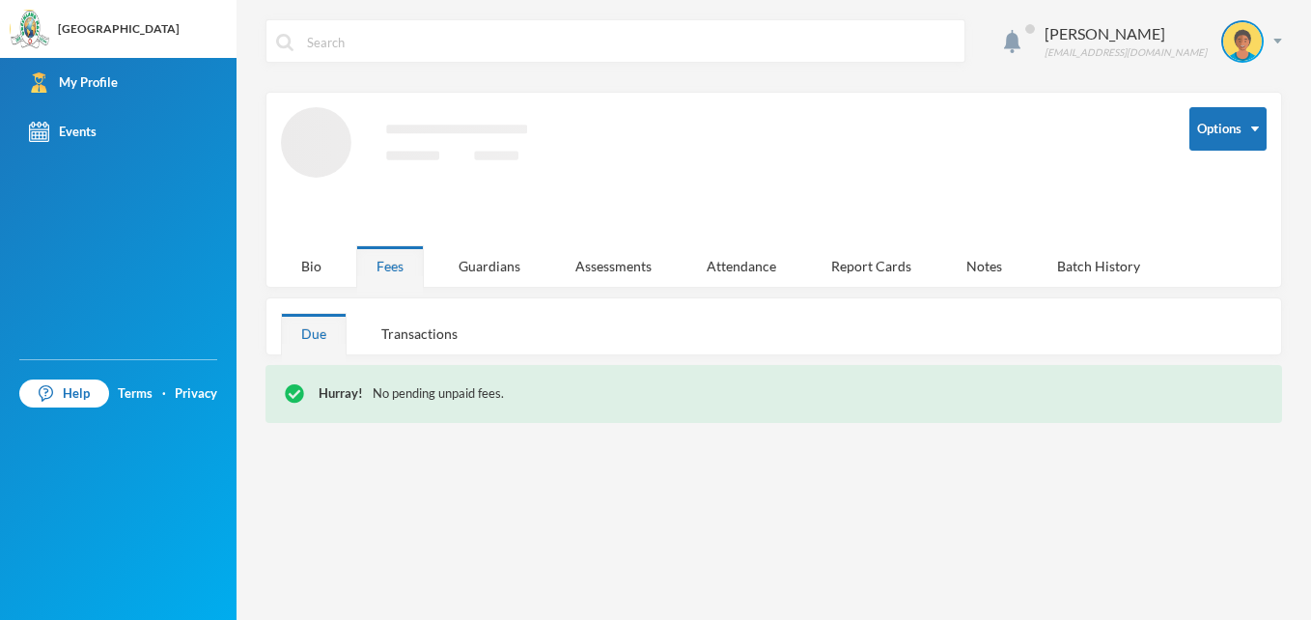
drag, startPoint x: 453, startPoint y: 337, endPoint x: 462, endPoint y: 308, distance: 30.5
click at [461, 316] on div "Transactions" at bounding box center [419, 333] width 117 height 41
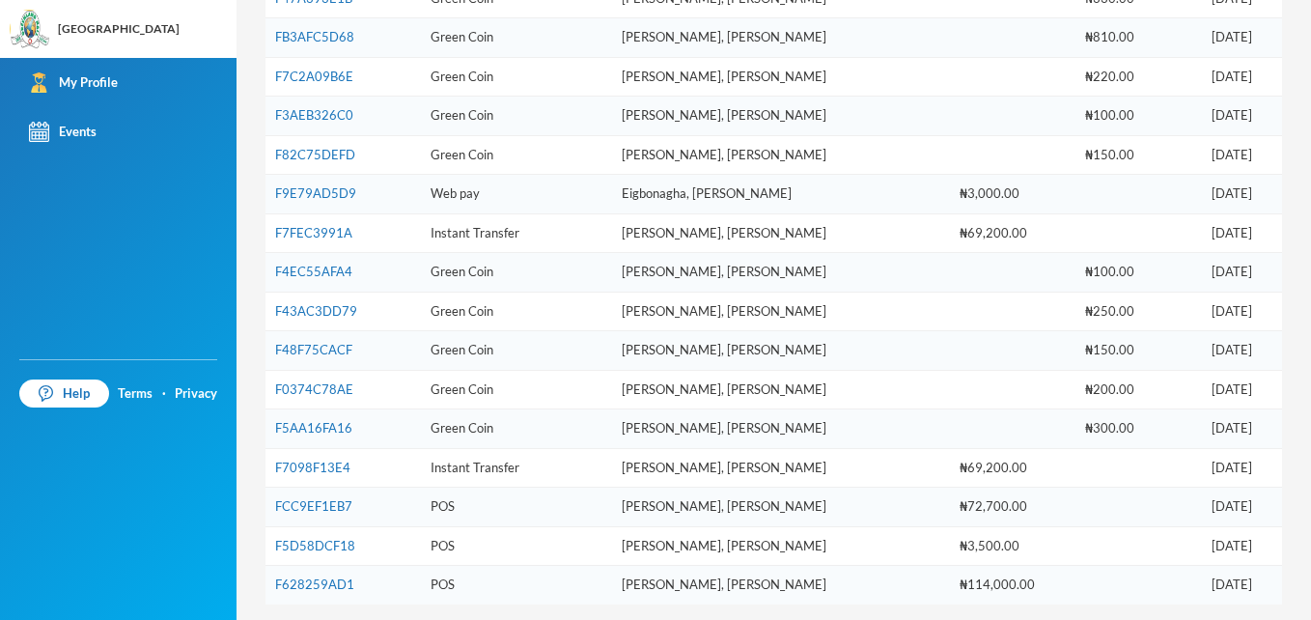
scroll to position [4456, 0]
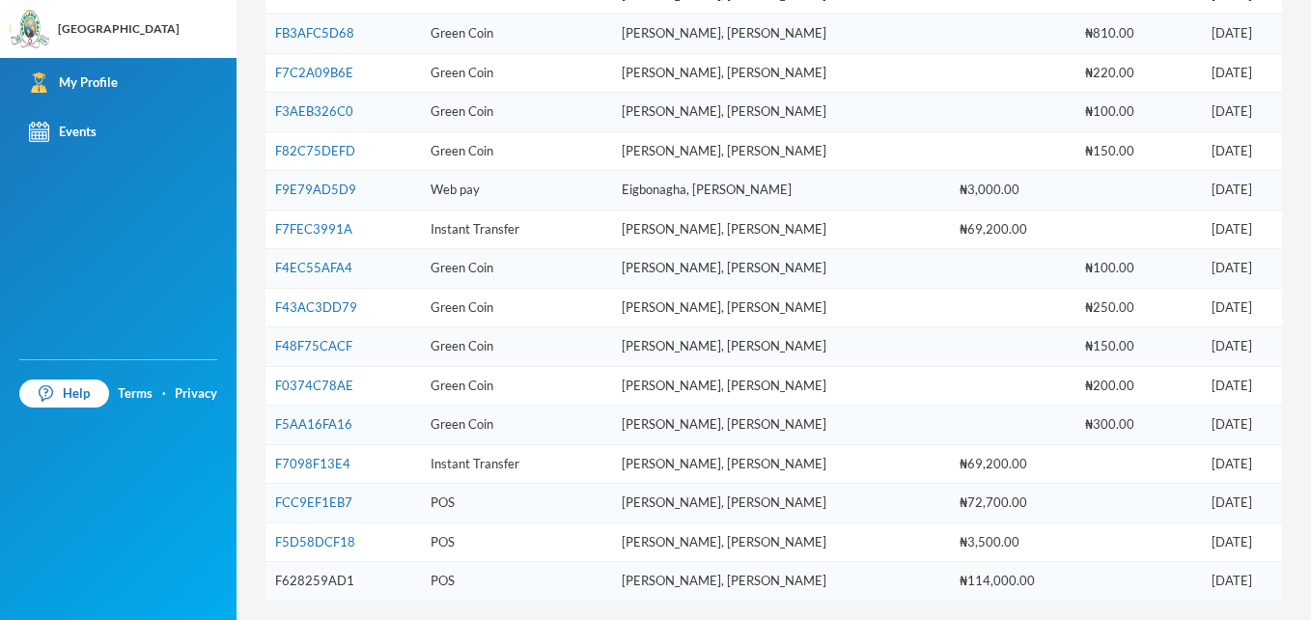
click at [341, 582] on link "F628259AD1" at bounding box center [314, 579] width 79 height 15
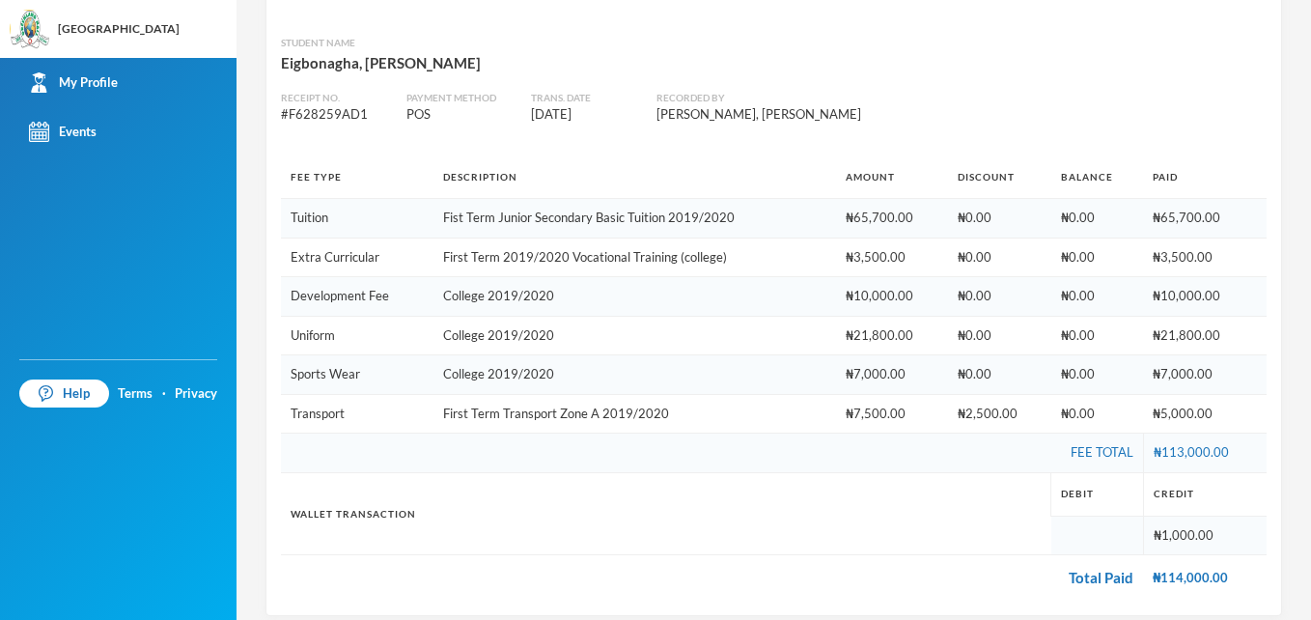
scroll to position [225, 0]
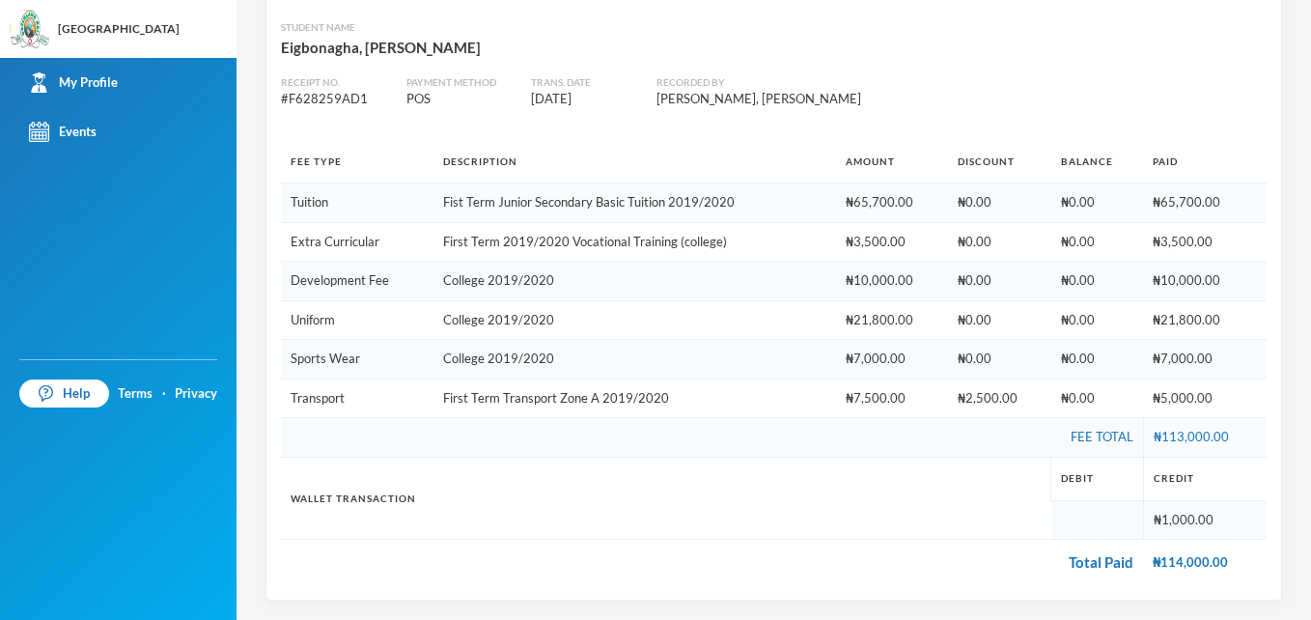
click at [1270, 480] on div "[PERSON_NAME] [EMAIL_ADDRESS][DOMAIN_NAME] chevron_left Student profile Transac…" at bounding box center [773, 310] width 1074 height 620
